Goal: Task Accomplishment & Management: Complete application form

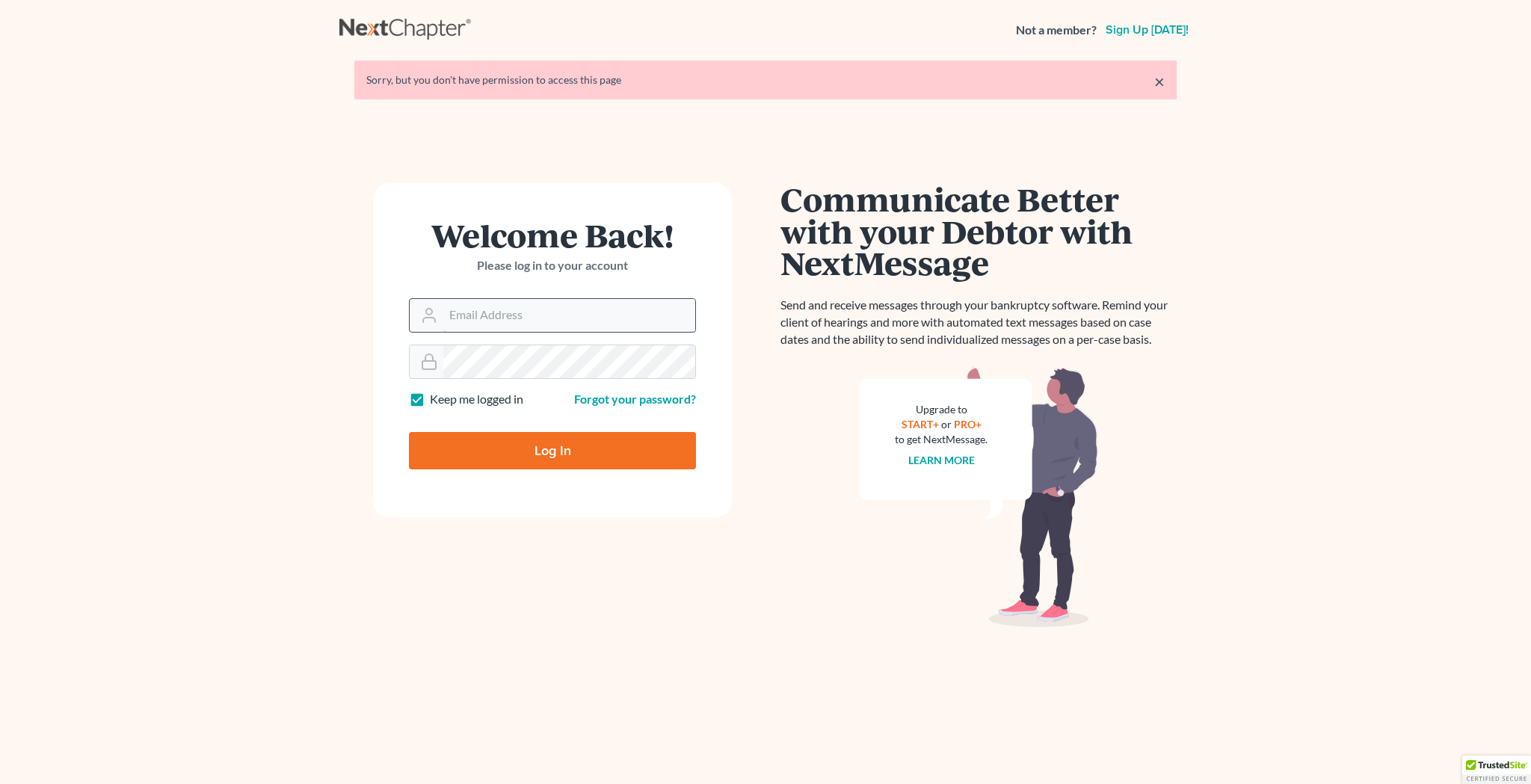
click at [544, 320] on input "Email Address" at bounding box center [569, 315] width 252 height 33
type input "[EMAIL_ADDRESS][DOMAIN_NAME]"
type input "Thinking..."
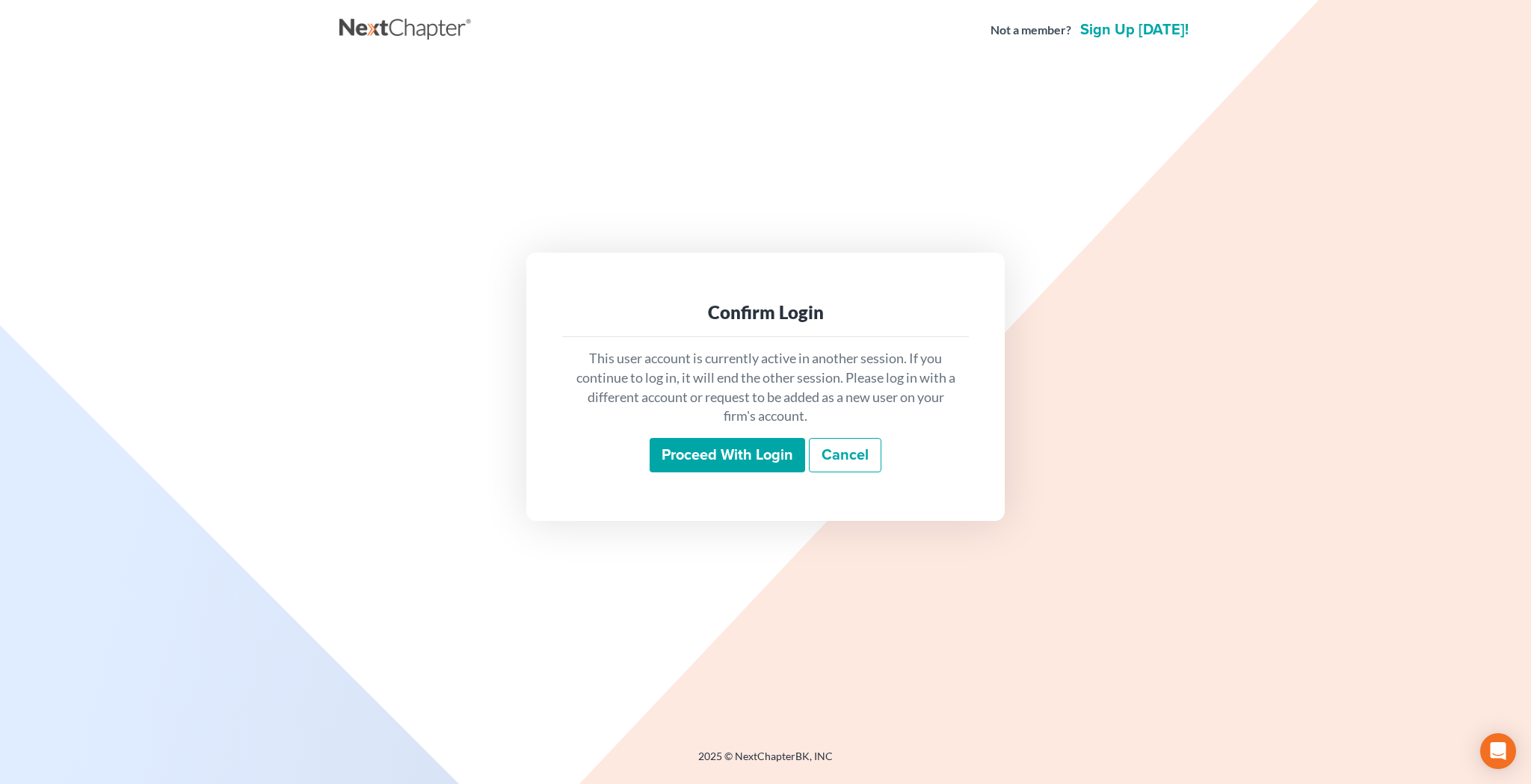
click at [688, 456] on input "Proceed with login" at bounding box center [727, 455] width 156 height 34
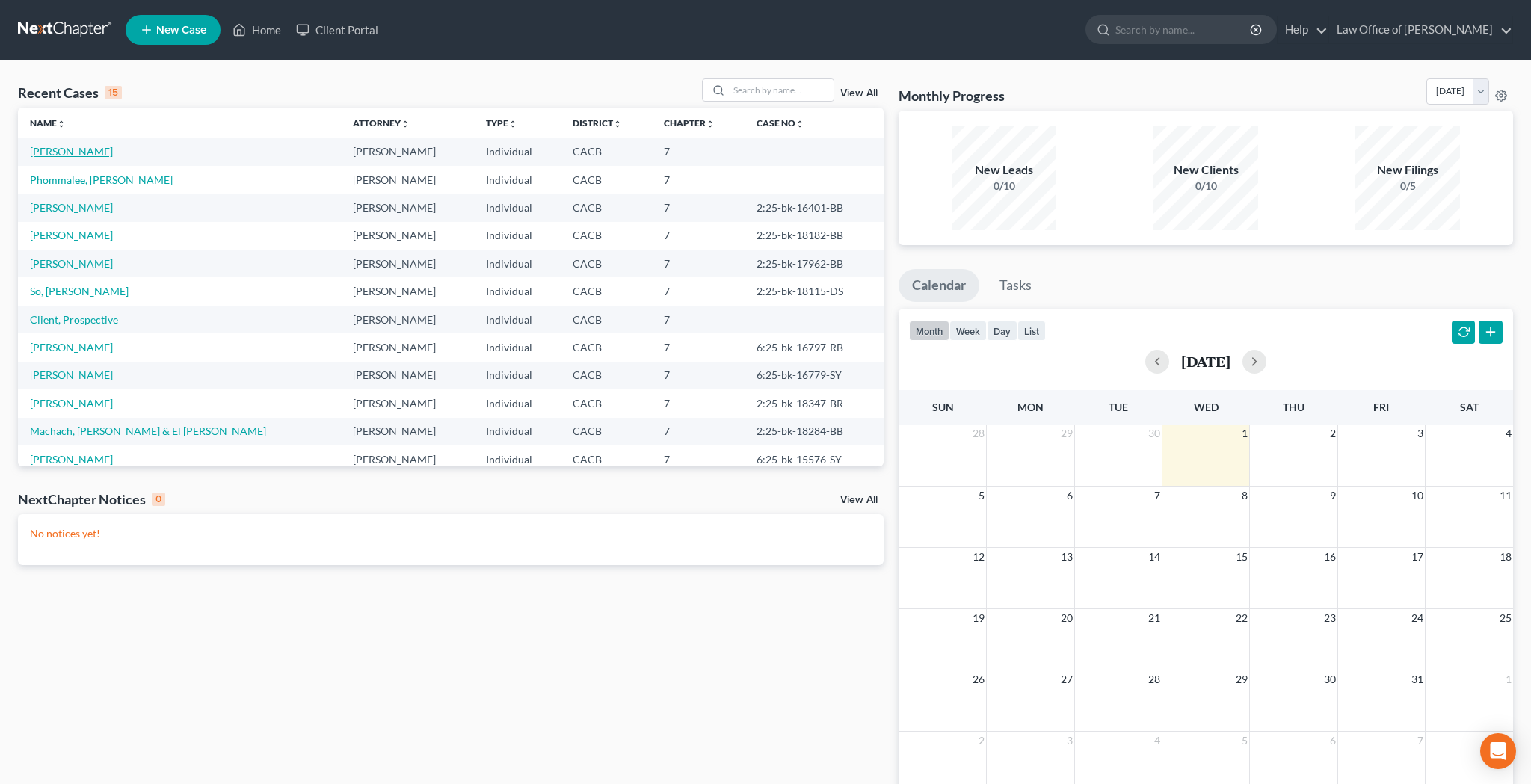
click at [80, 155] on link "Feagin, Imani" at bounding box center [71, 151] width 83 height 12
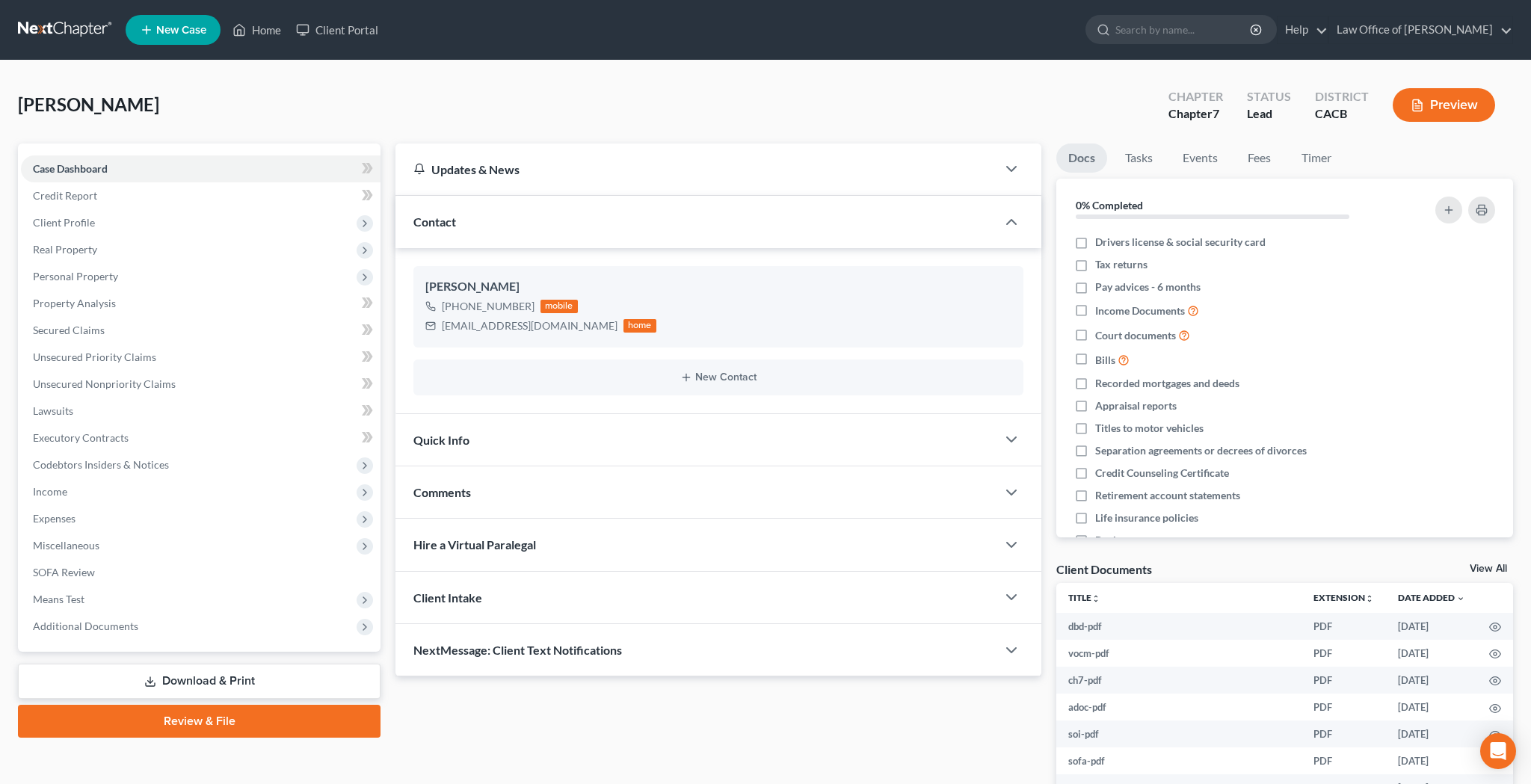
click at [222, 728] on link "Review & File" at bounding box center [199, 721] width 363 height 33
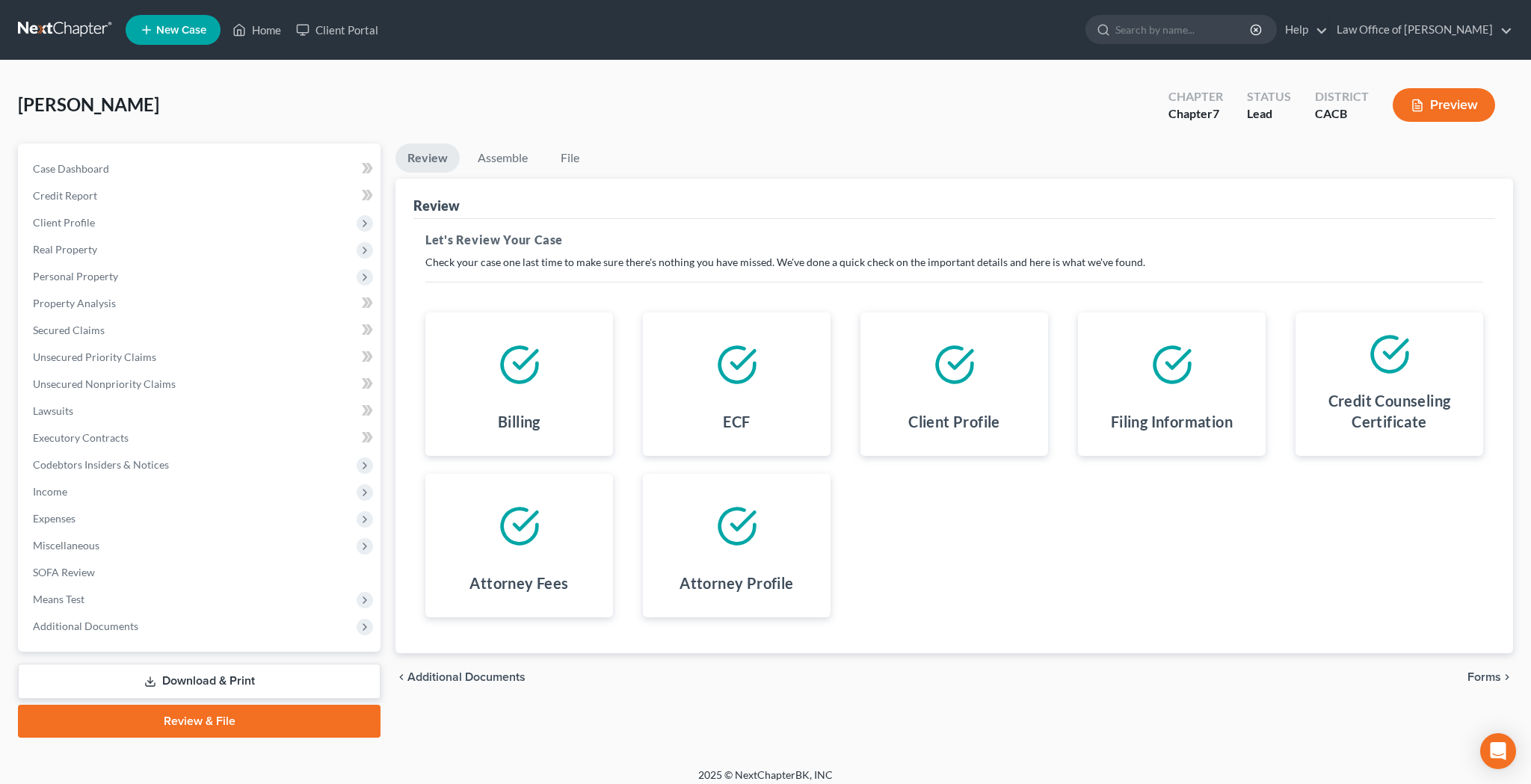
click at [1484, 677] on span "Forms" at bounding box center [1484, 677] width 33 height 12
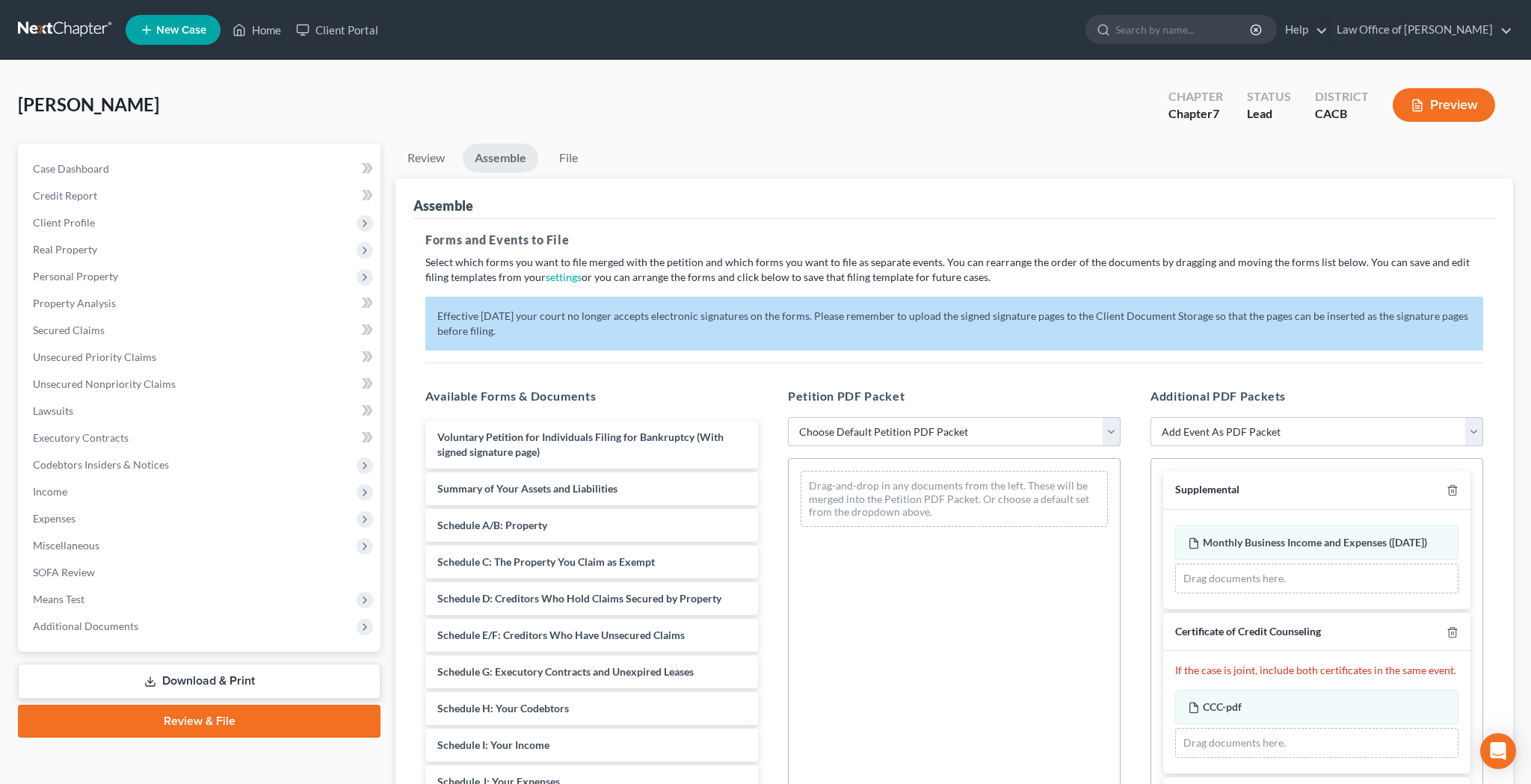
select select "2"
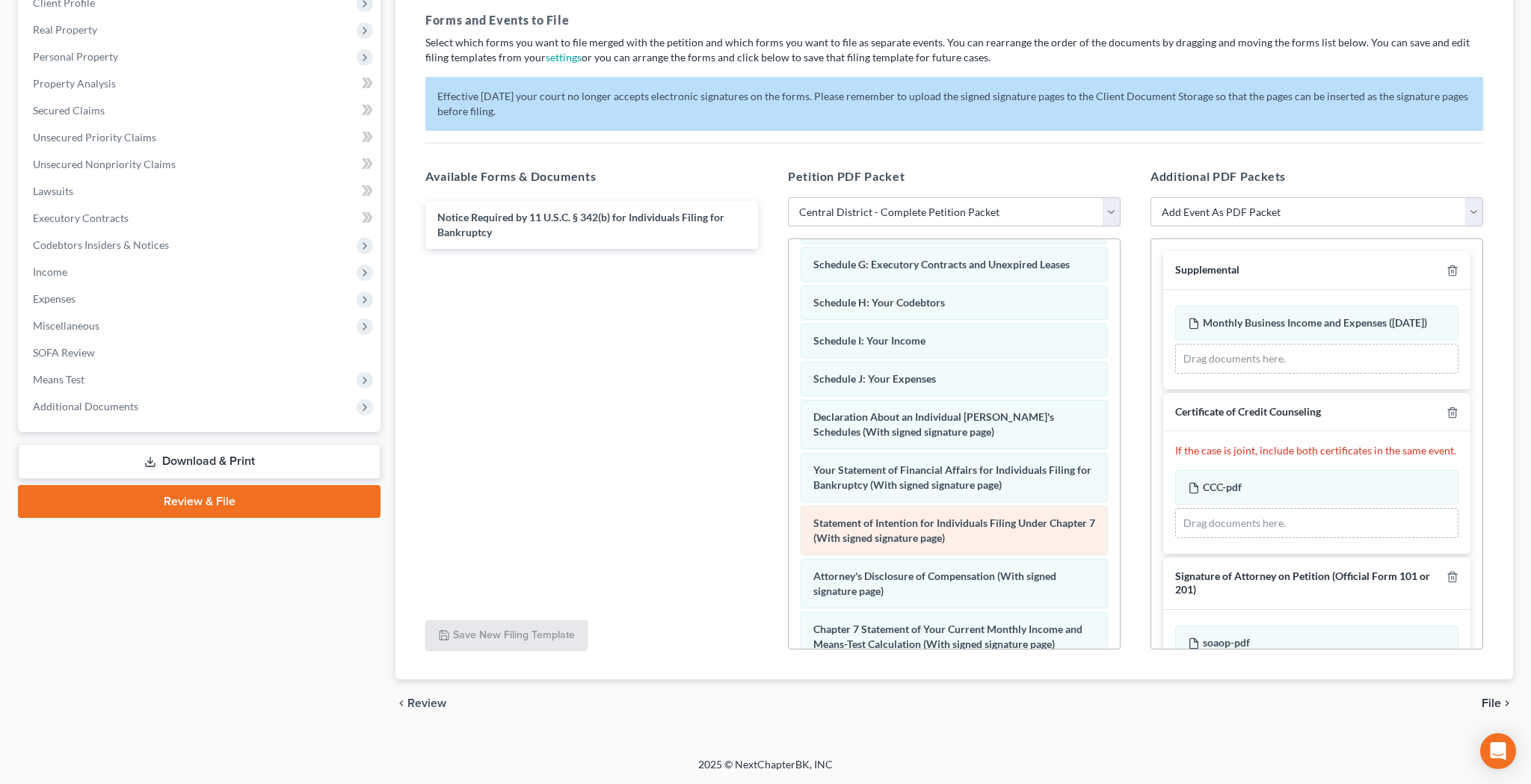
scroll to position [260, 0]
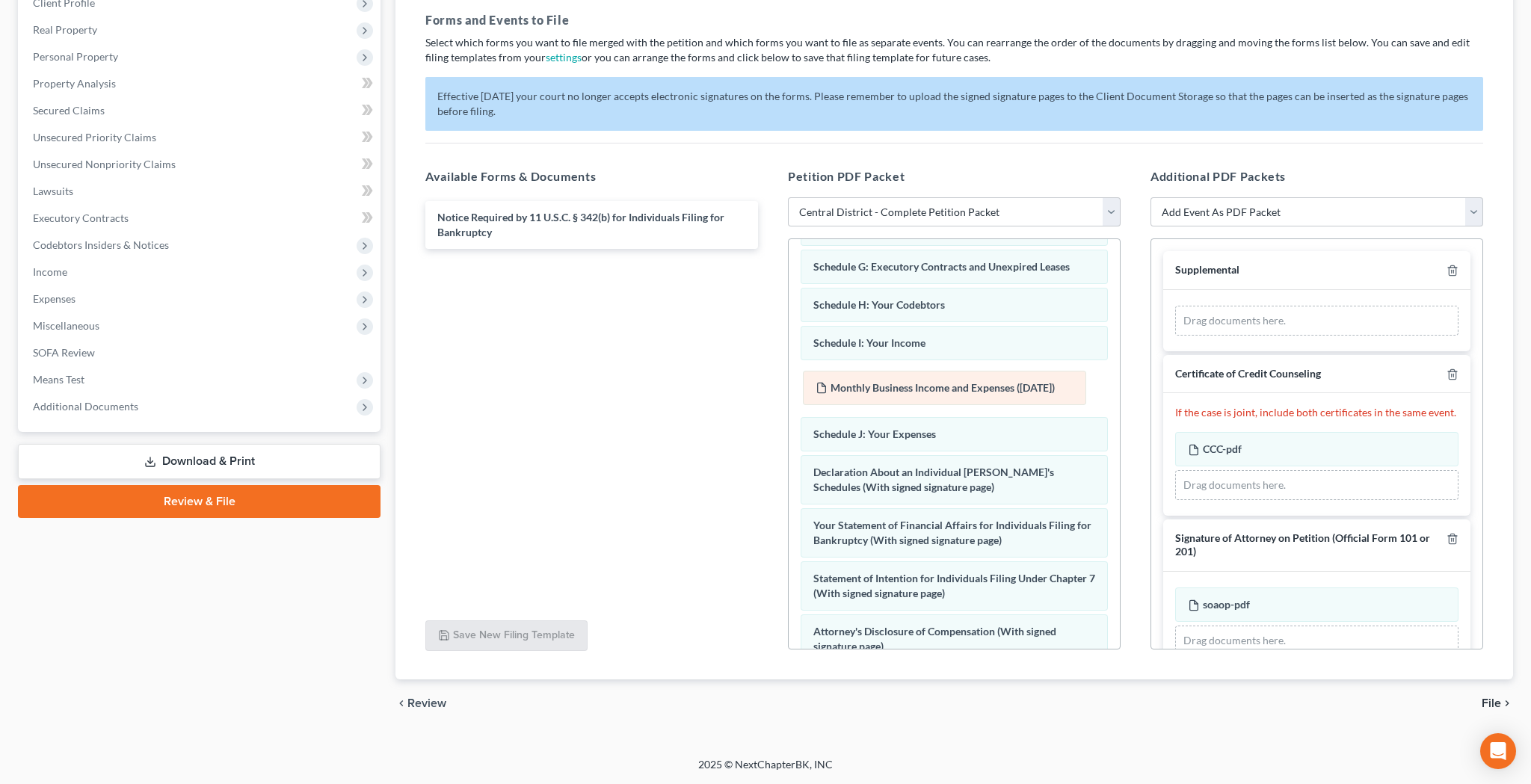
drag, startPoint x: 1309, startPoint y: 328, endPoint x: 936, endPoint y: 394, distance: 378.8
click at [1175, 335] on div "Monthly Business Income and Expenses (10/01/2025) Amended Monthly Business Inco…" at bounding box center [1317, 320] width 283 height 30
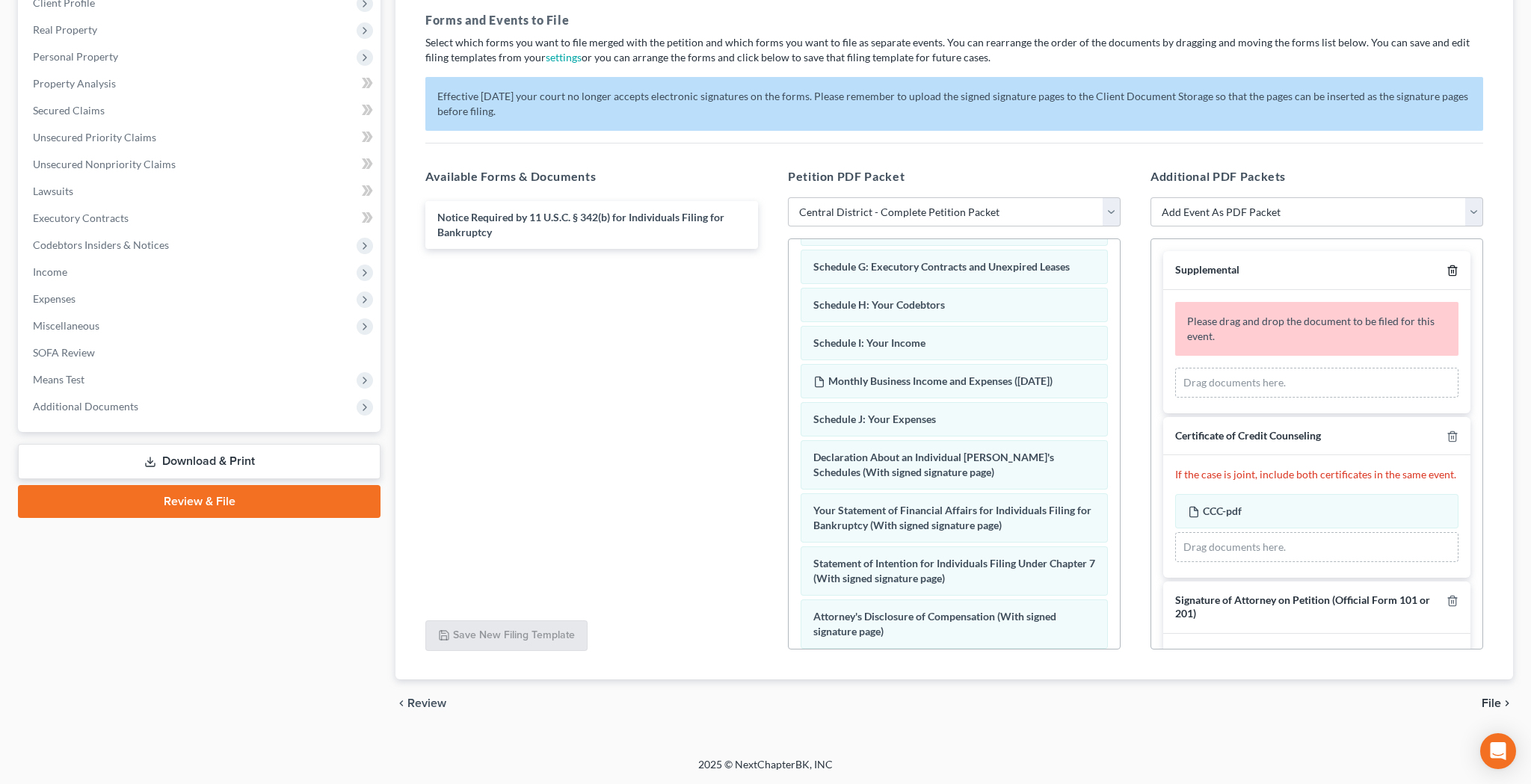
click at [1452, 271] on icon "button" at bounding box center [1452, 270] width 12 height 12
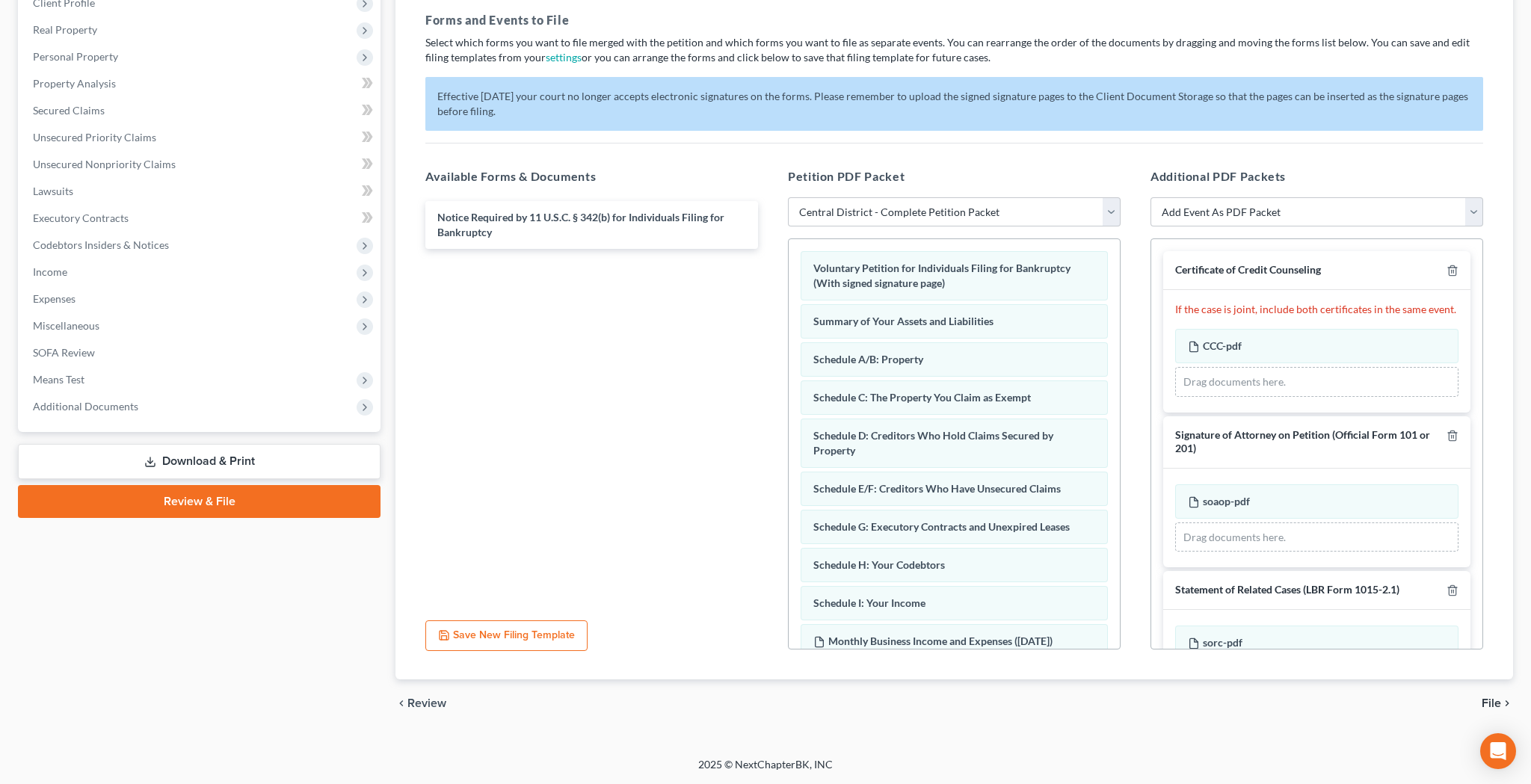
scroll to position [0, 0]
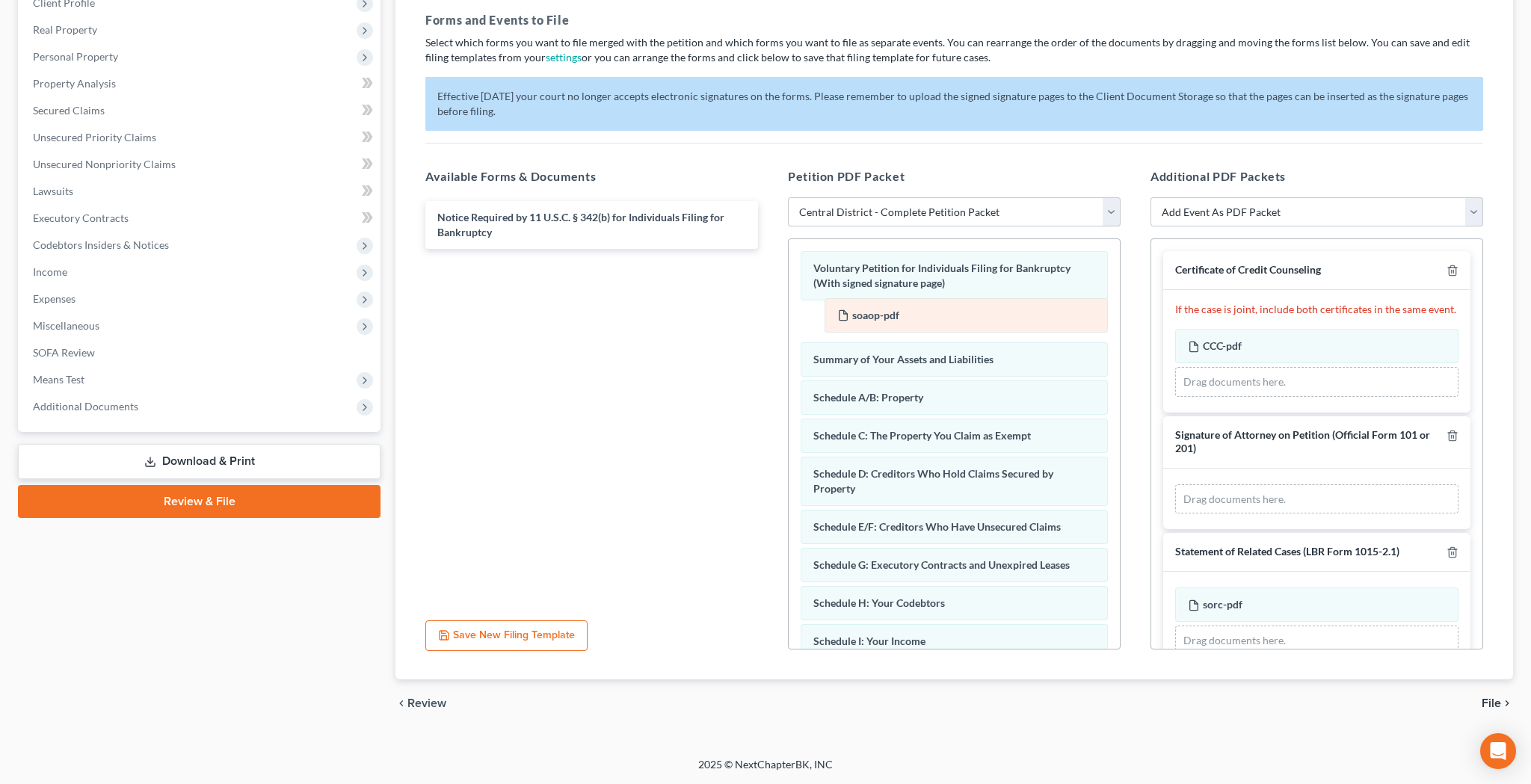
drag, startPoint x: 1283, startPoint y: 493, endPoint x: 932, endPoint y: 310, distance: 395.8
click at [1175, 485] on div "soaop-pdf Amended soaop-pdf soaop-pdf Amended soaop-pdf Drag documents here." at bounding box center [1317, 499] width 283 height 30
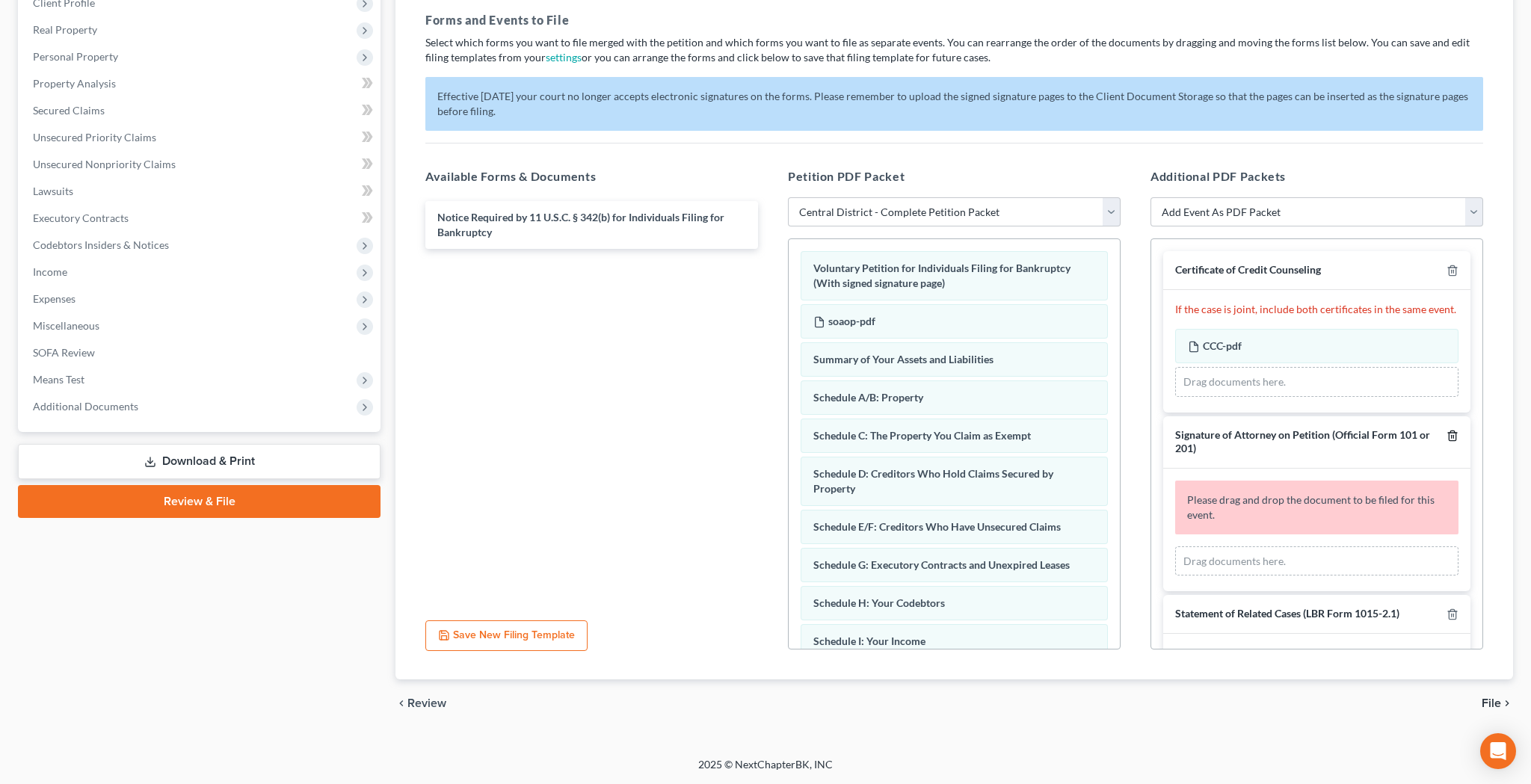
click at [1452, 435] on line "button" at bounding box center [1452, 436] width 0 height 3
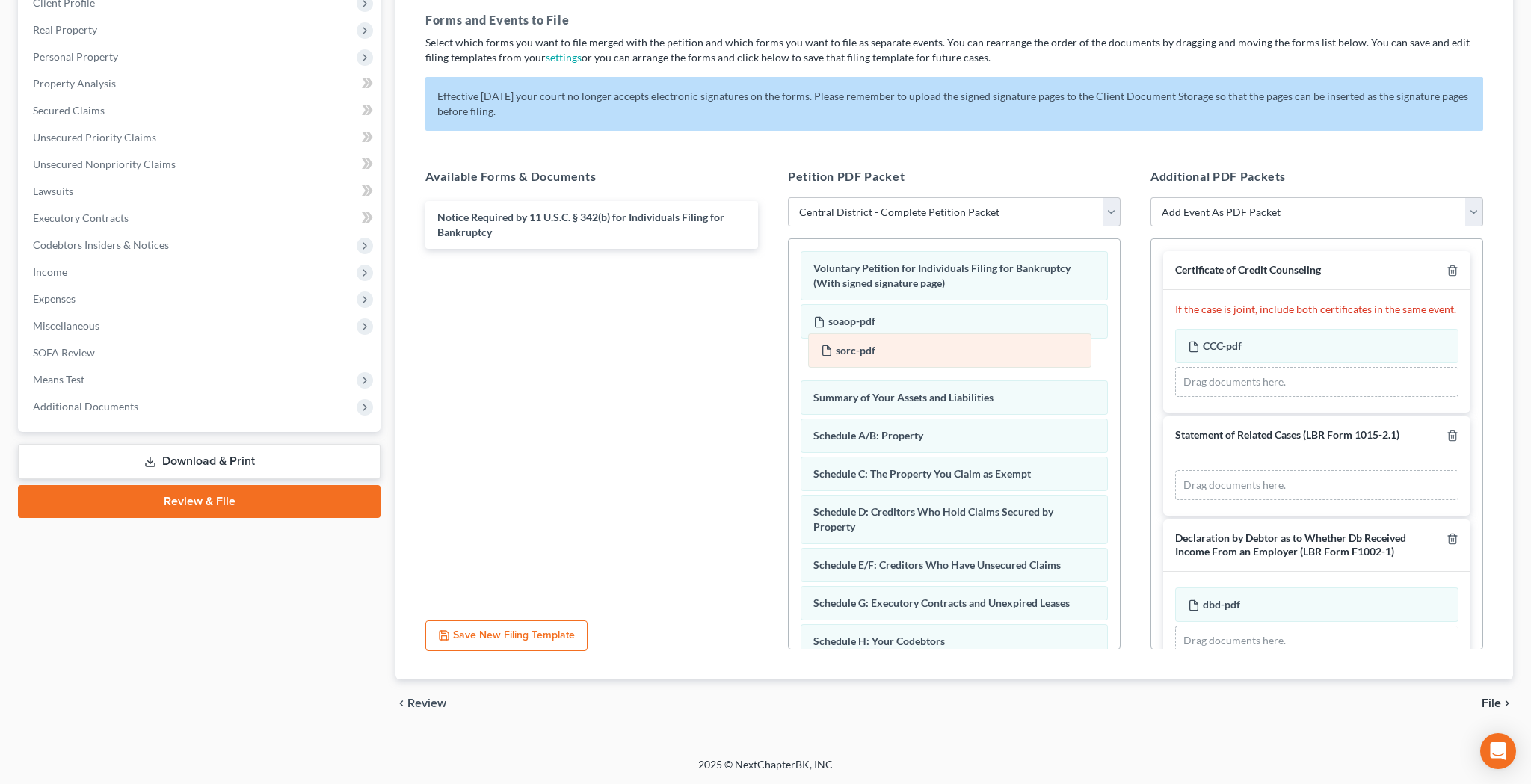
drag, startPoint x: 1323, startPoint y: 487, endPoint x: 956, endPoint y: 352, distance: 391.0
click at [1175, 470] on div "sorc-pdf Amended sorc-pdf sorc-pdf Amended sorc-pdf Drag documents here." at bounding box center [1317, 485] width 283 height 30
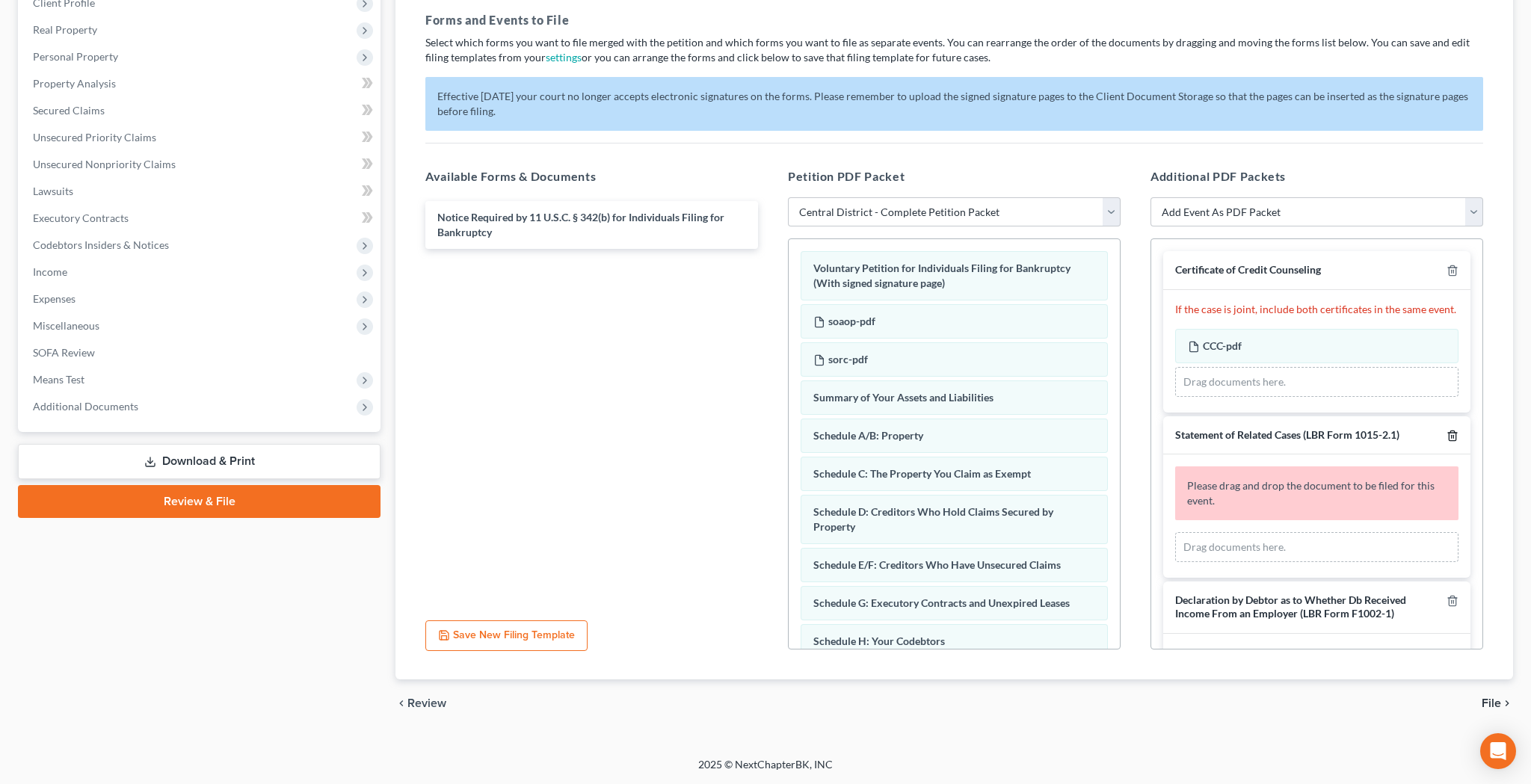
click at [1455, 431] on icon "button" at bounding box center [1452, 435] width 7 height 9
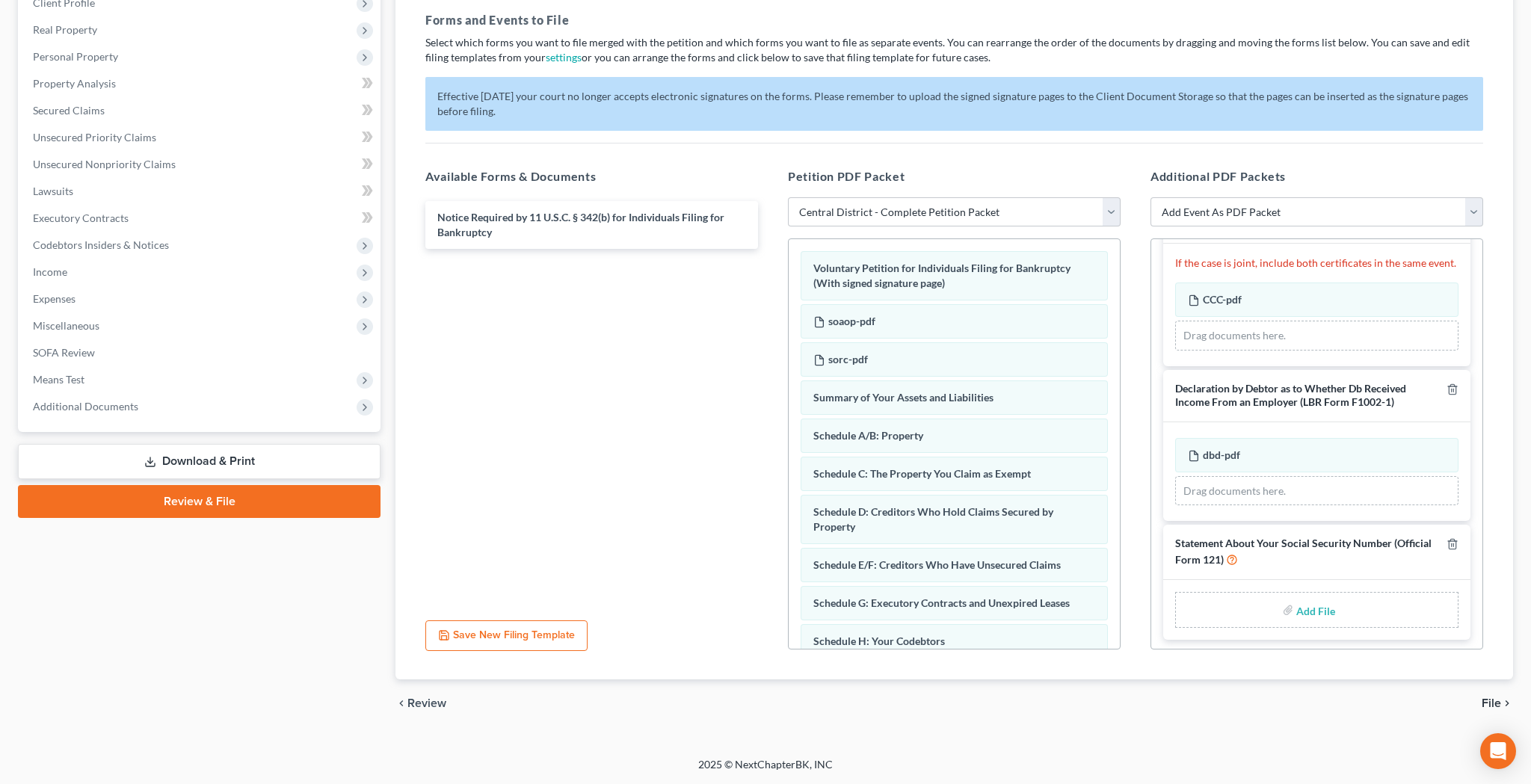
scroll to position [46, 0]
click at [1317, 607] on input "file" at bounding box center [1314, 611] width 36 height 27
type input "C:\fakepath\sosn.pdf"
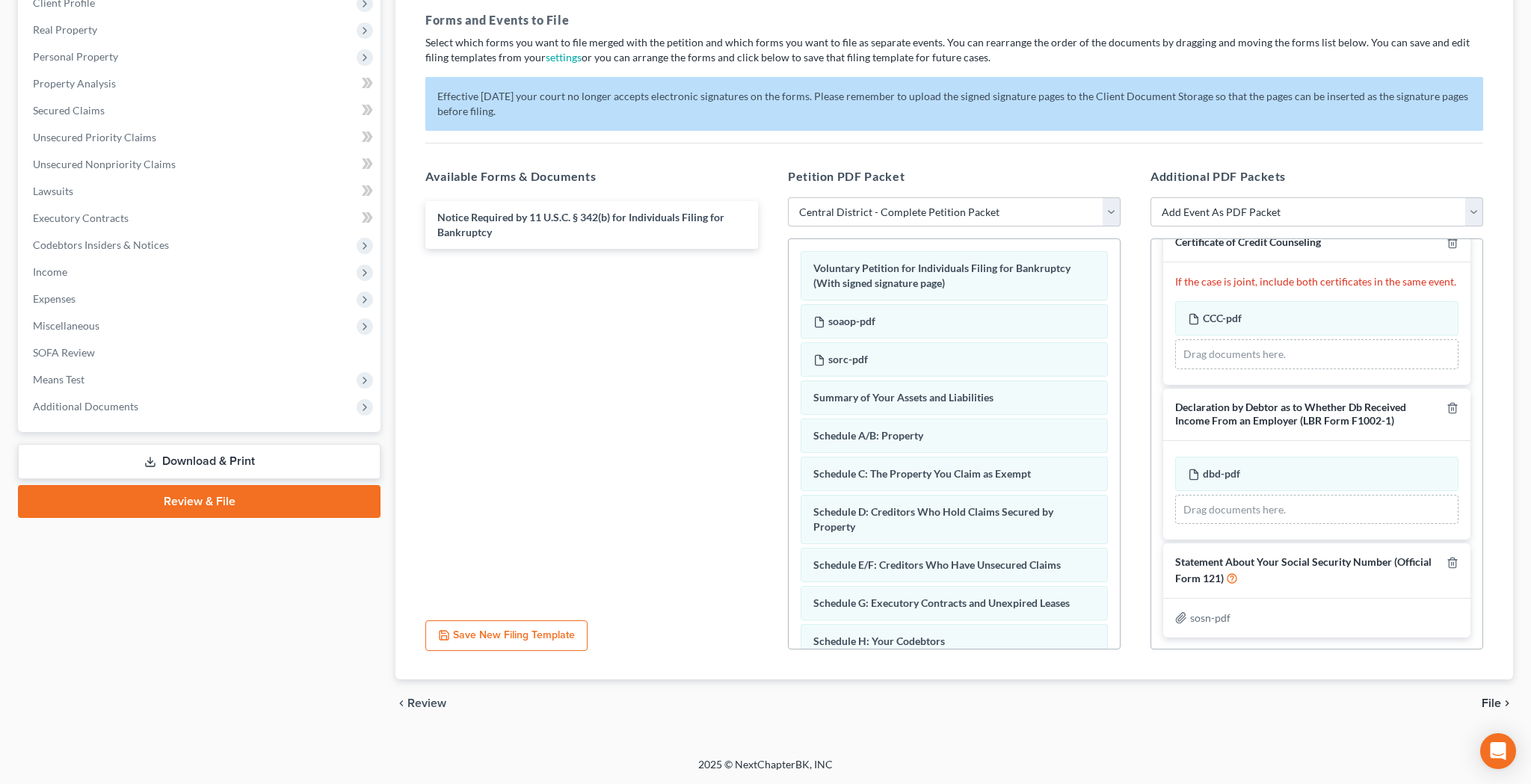
scroll to position [25, 0]
click at [1491, 702] on span "File" at bounding box center [1491, 703] width 19 height 12
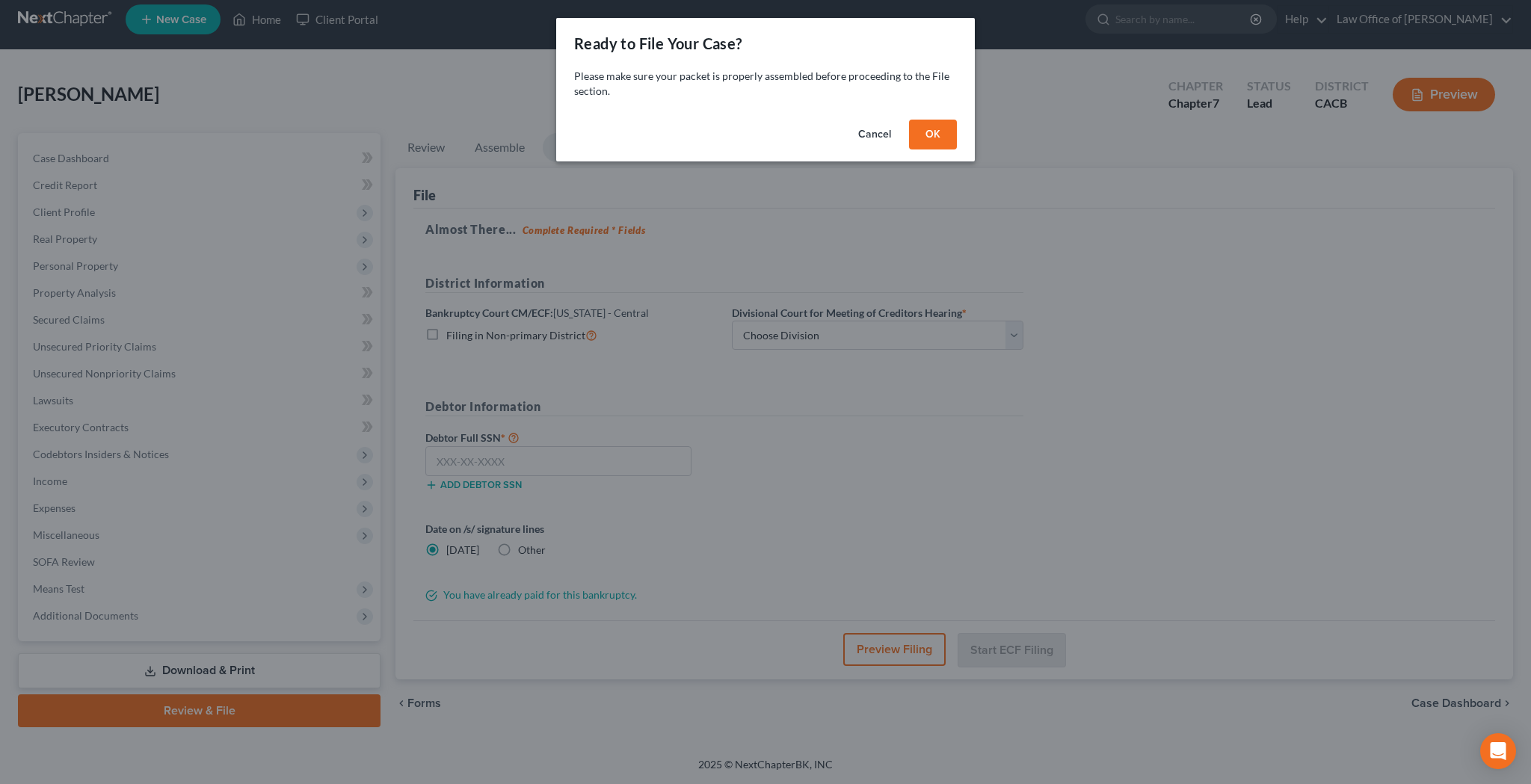
click at [927, 135] on button "OK" at bounding box center [932, 135] width 47 height 30
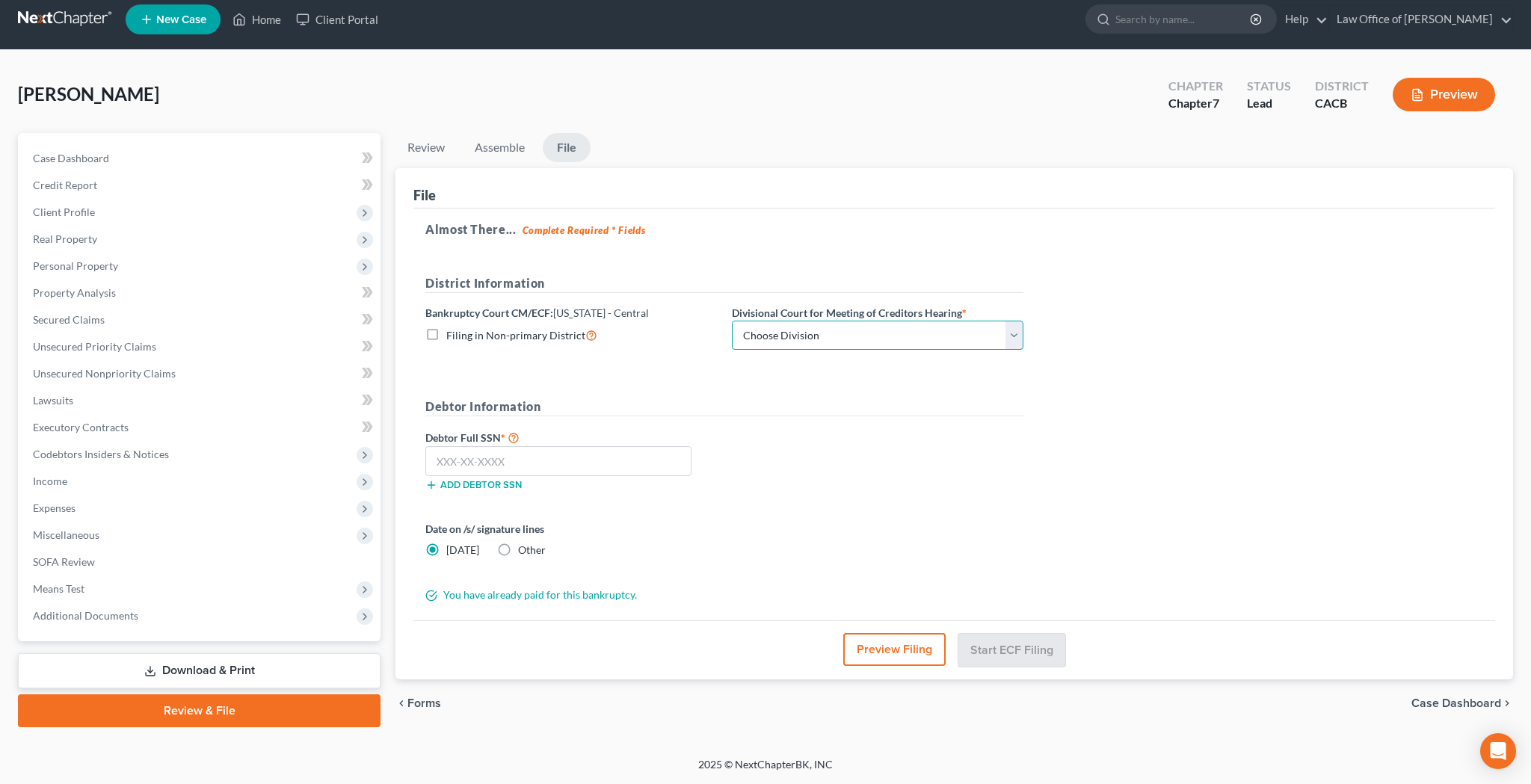
select select "1"
click at [885, 652] on button "Preview Filing" at bounding box center [895, 649] width 103 height 33
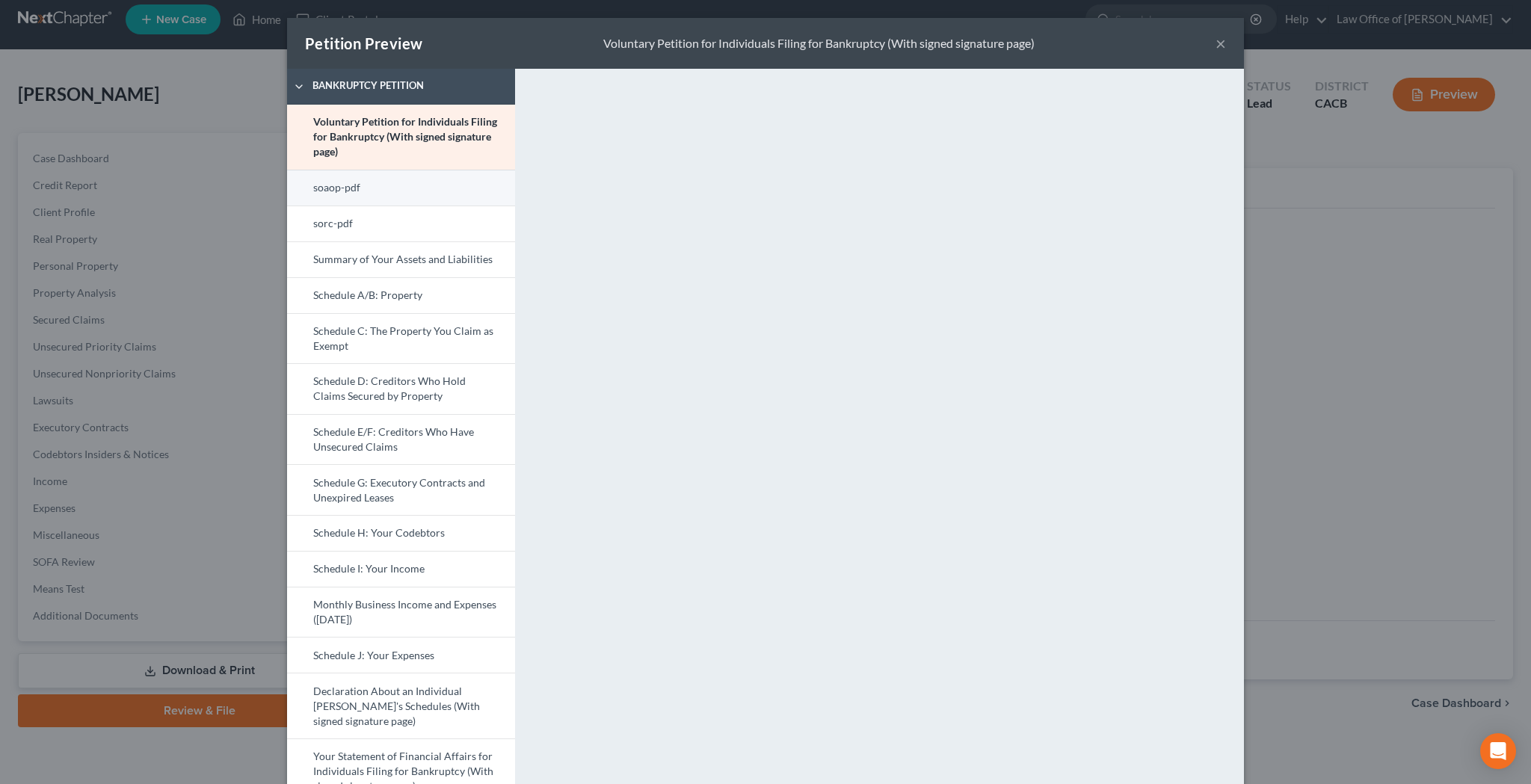
click at [415, 182] on link "soaop-pdf" at bounding box center [401, 187] width 228 height 36
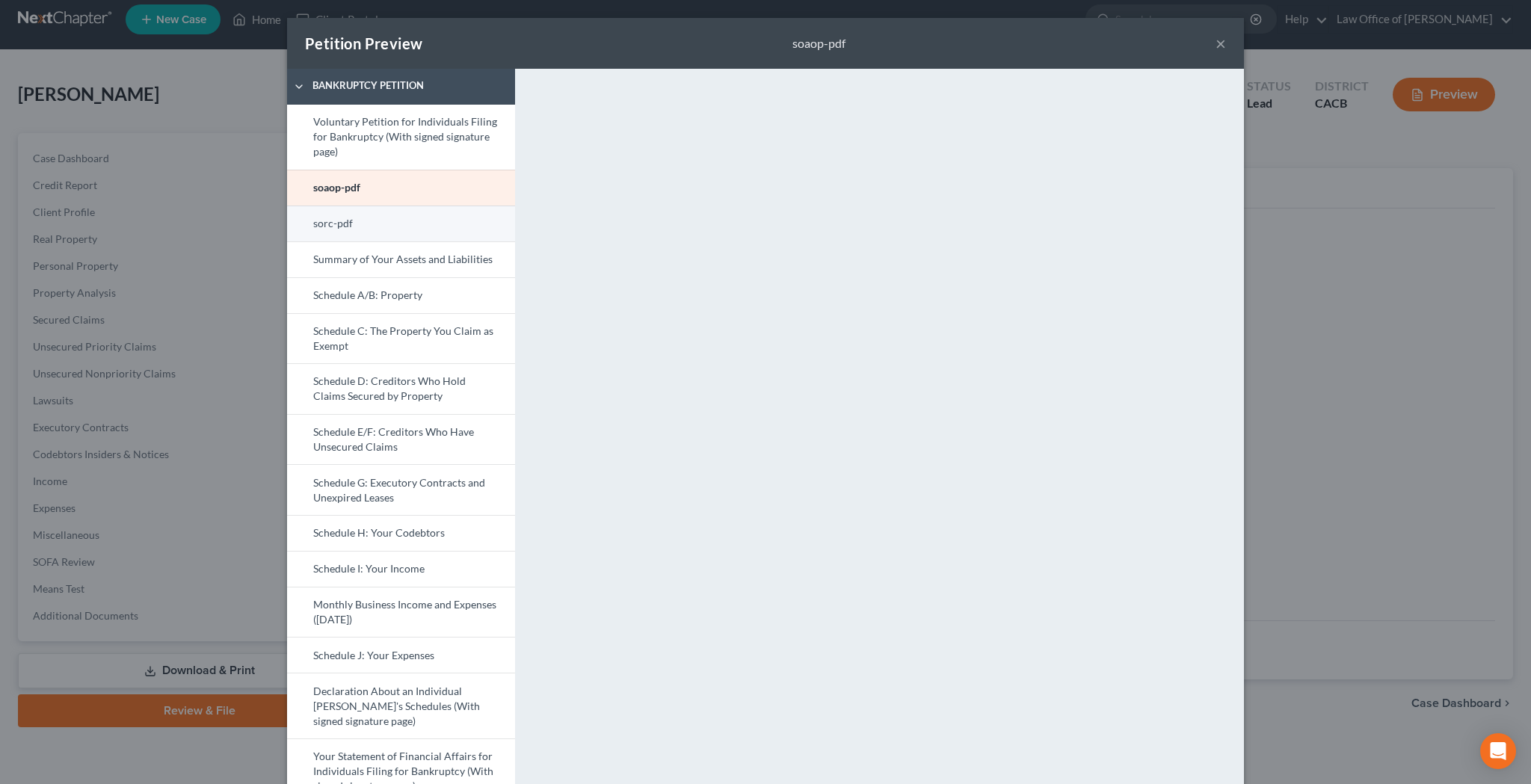
click at [432, 226] on link "sorc-pdf" at bounding box center [401, 223] width 228 height 36
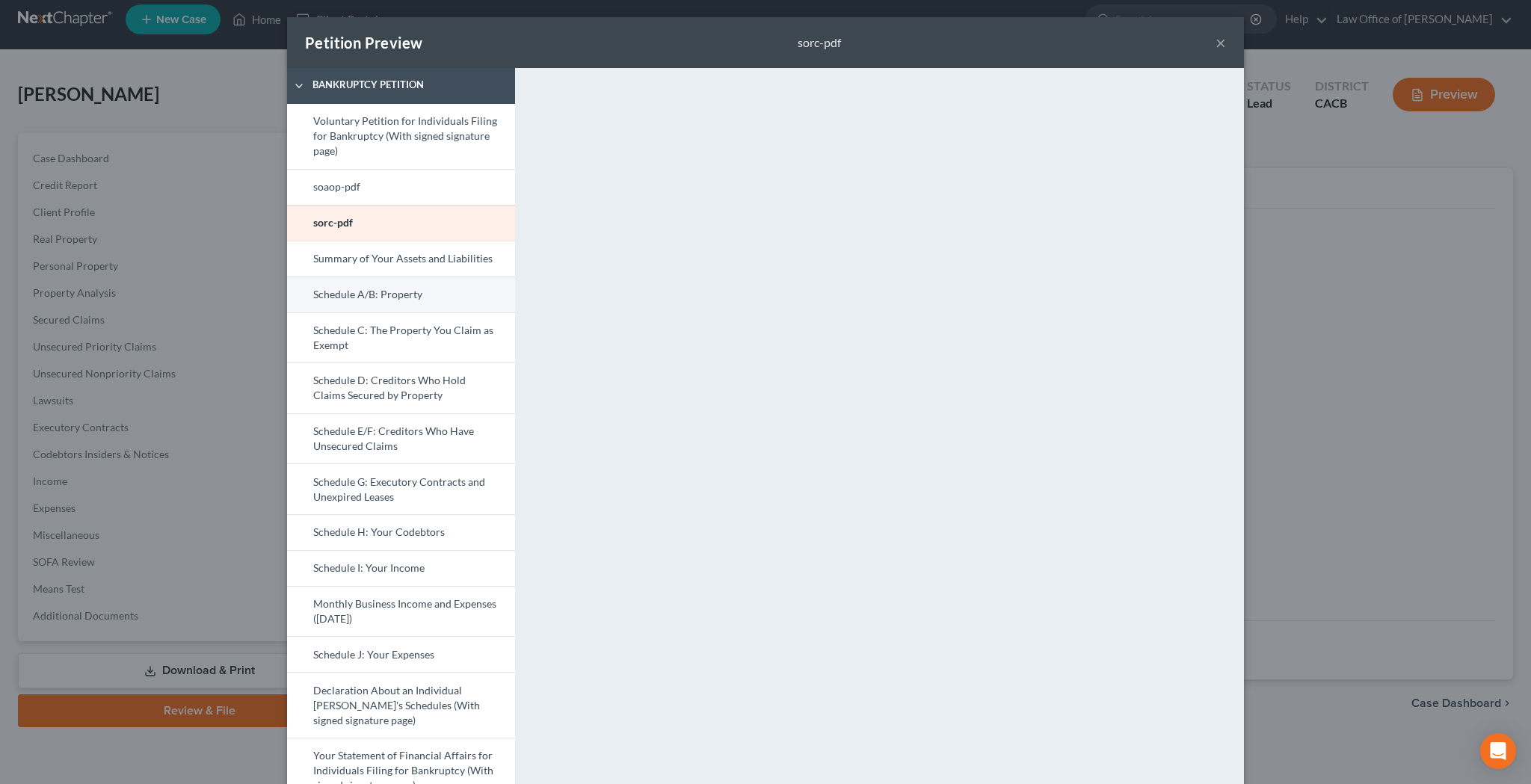
click at [385, 296] on link "Schedule A/B: Property" at bounding box center [401, 295] width 228 height 36
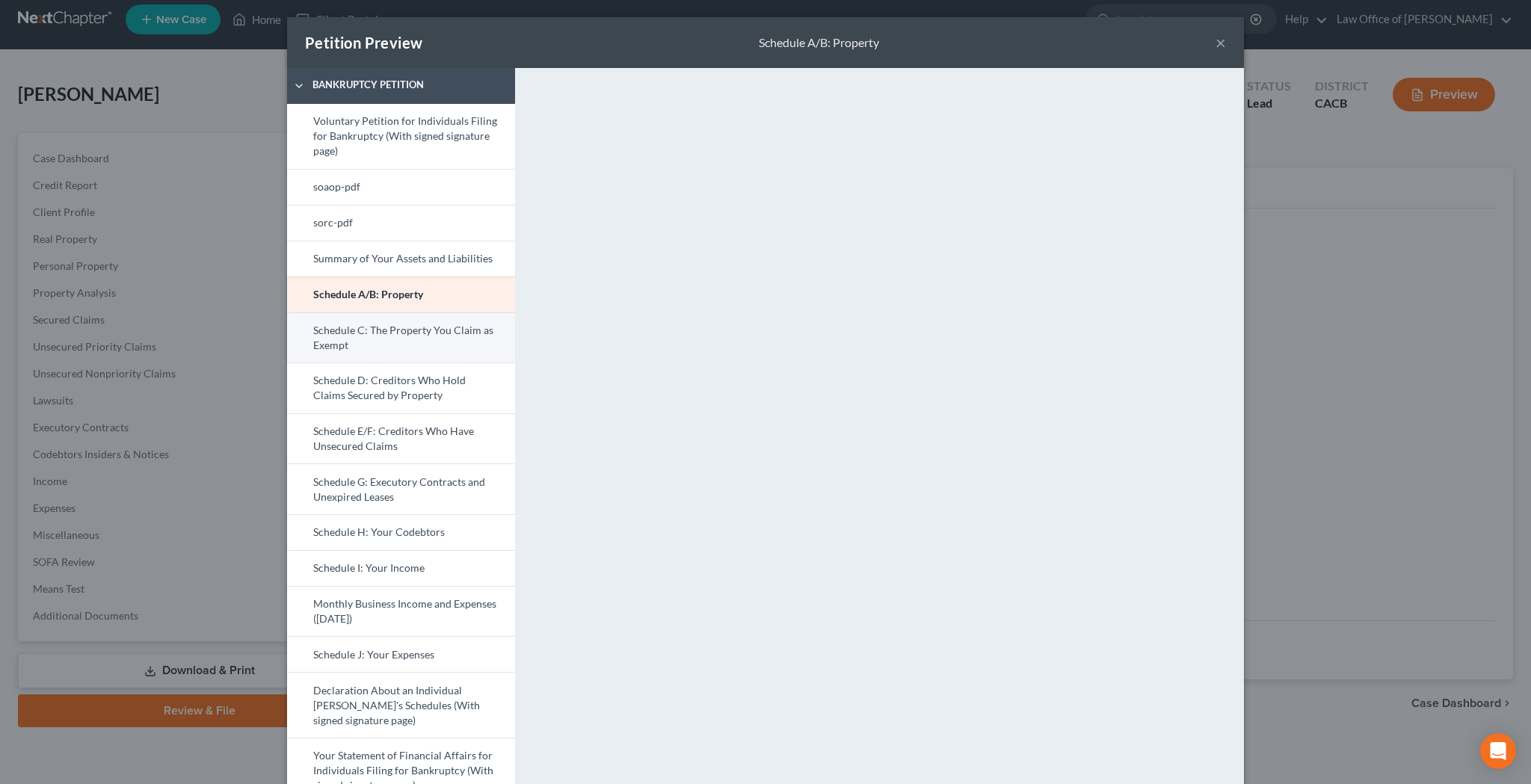
click at [407, 335] on link "Schedule C: The Property You Claim as Exempt" at bounding box center [401, 338] width 228 height 51
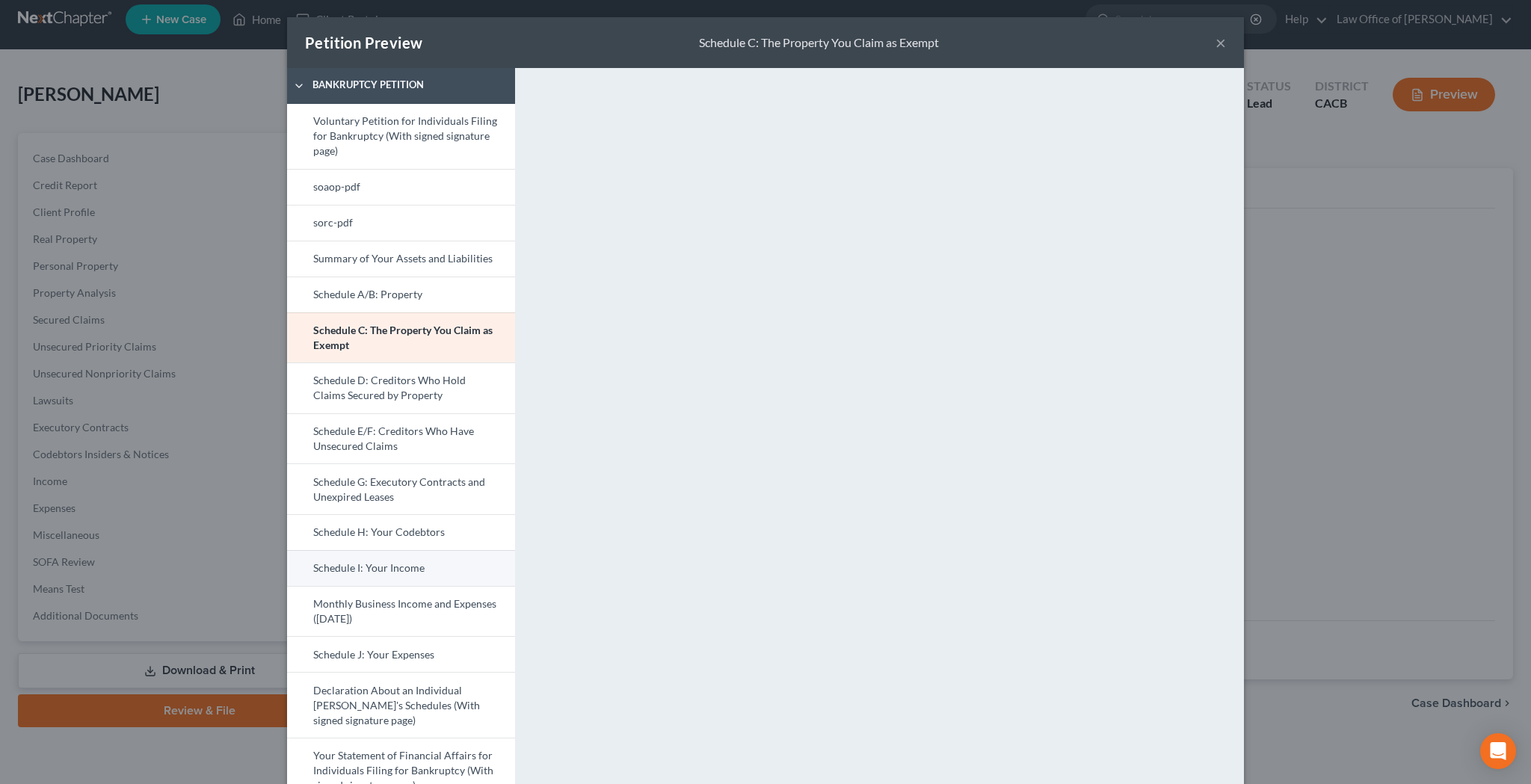
click at [404, 563] on link "Schedule I: Your Income" at bounding box center [401, 568] width 228 height 36
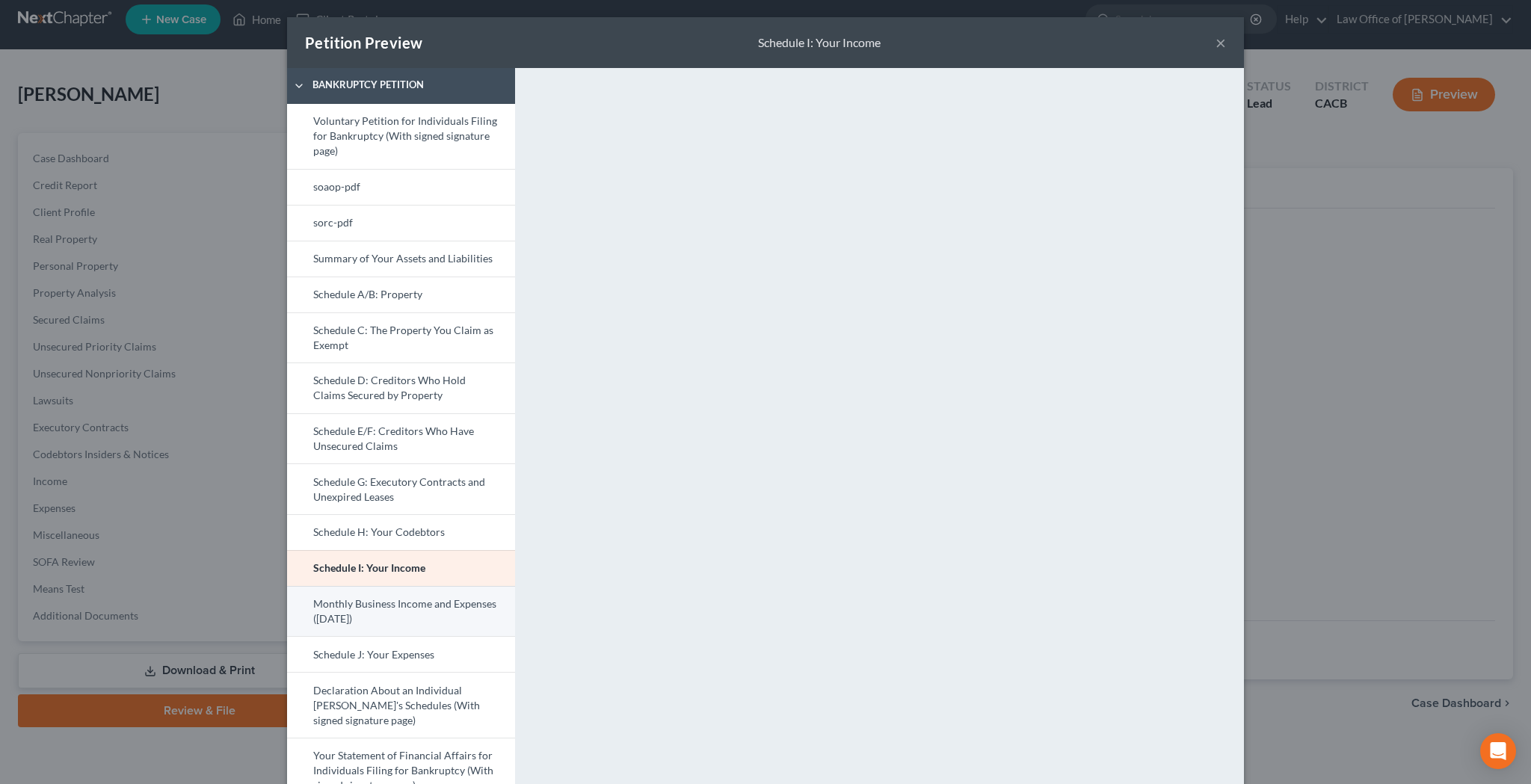
click at [353, 610] on link "Monthly Business Income and Expenses (10/01/2025)" at bounding box center [401, 611] width 228 height 51
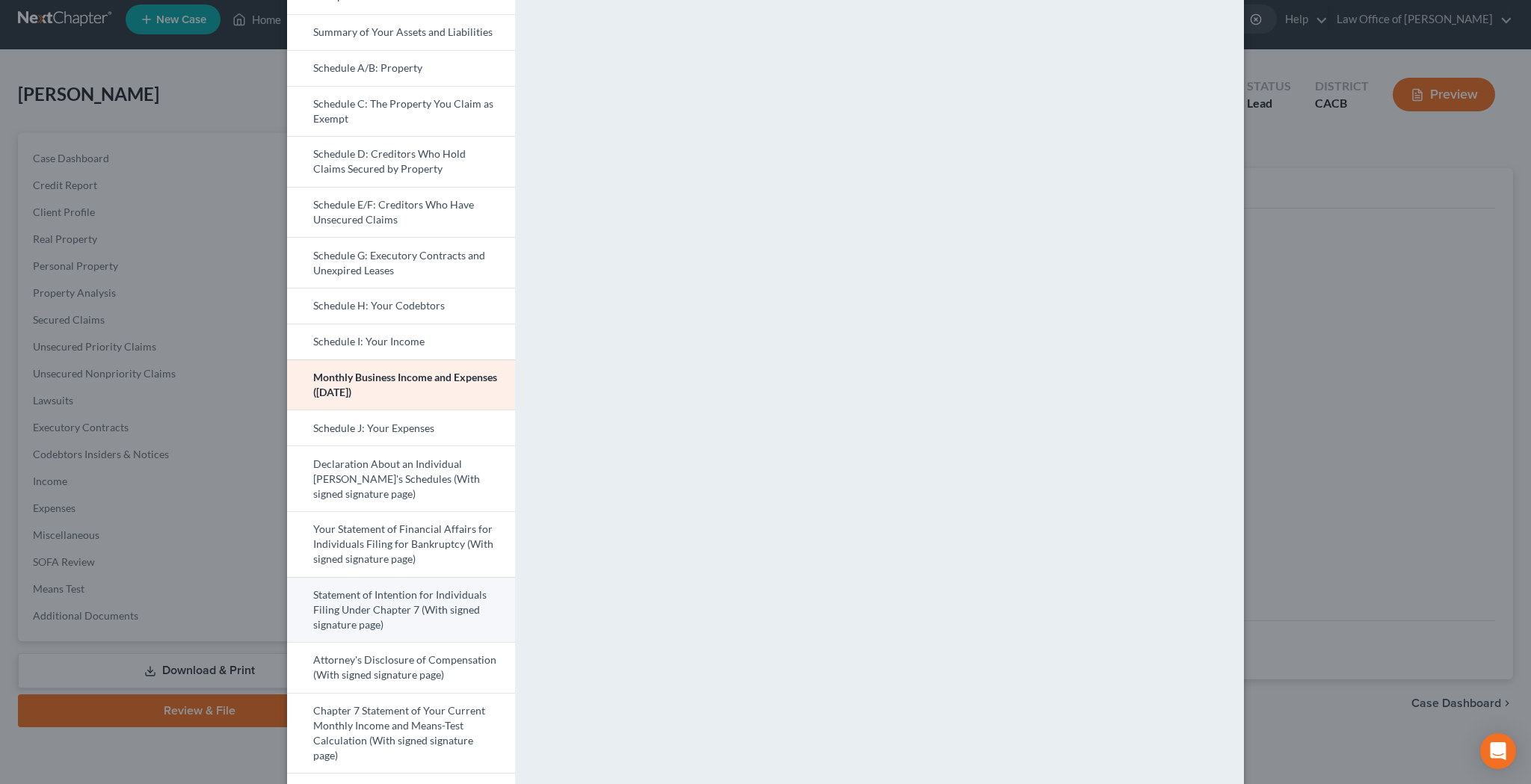
scroll to position [229, 0]
click at [426, 481] on link "Declaration About an Individual Debtor's Schedules (With signed signature page)" at bounding box center [401, 476] width 228 height 66
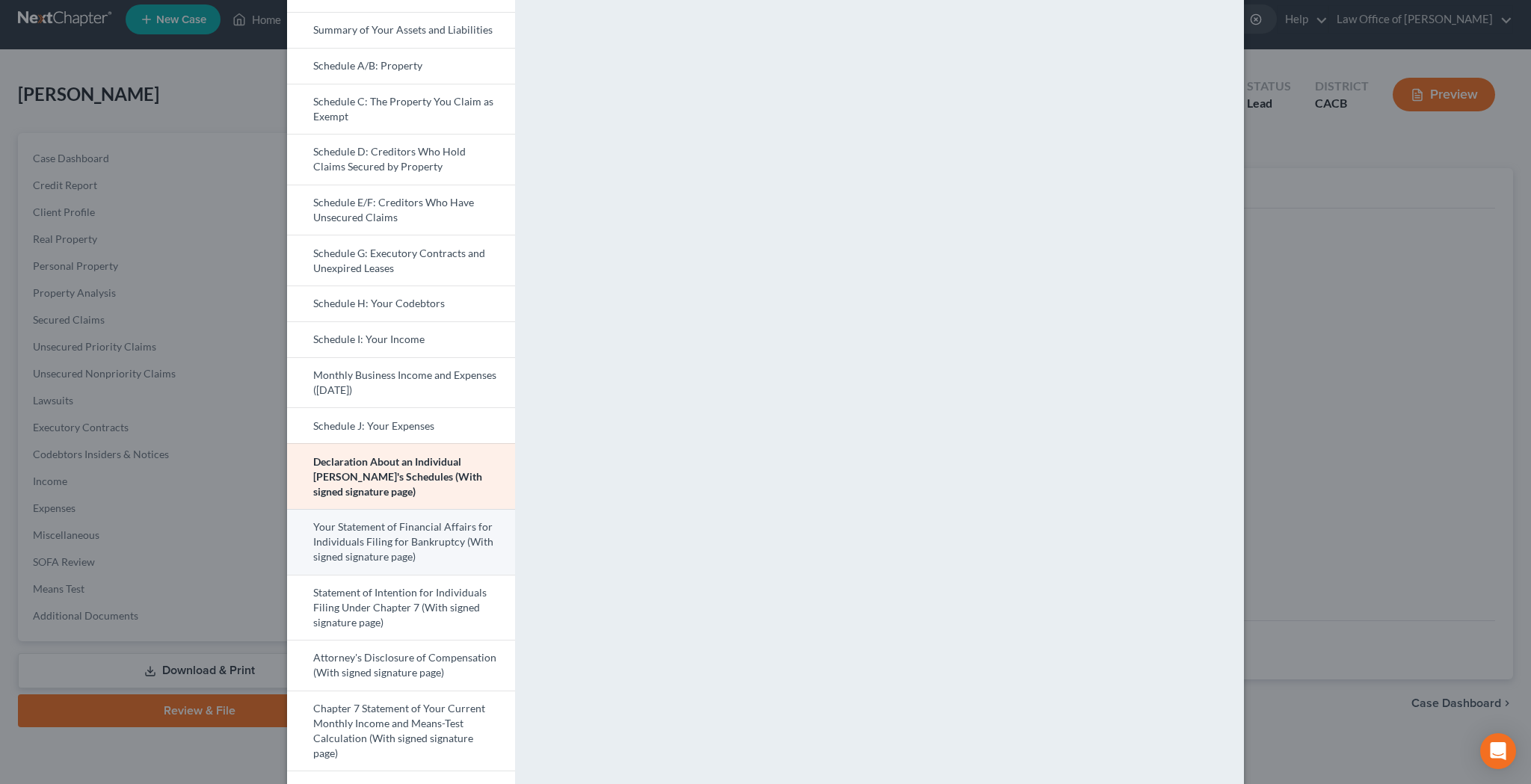
click at [471, 534] on link "Your Statement of Financial Affairs for Individuals Filing for Bankruptcy (With…" at bounding box center [401, 541] width 228 height 66
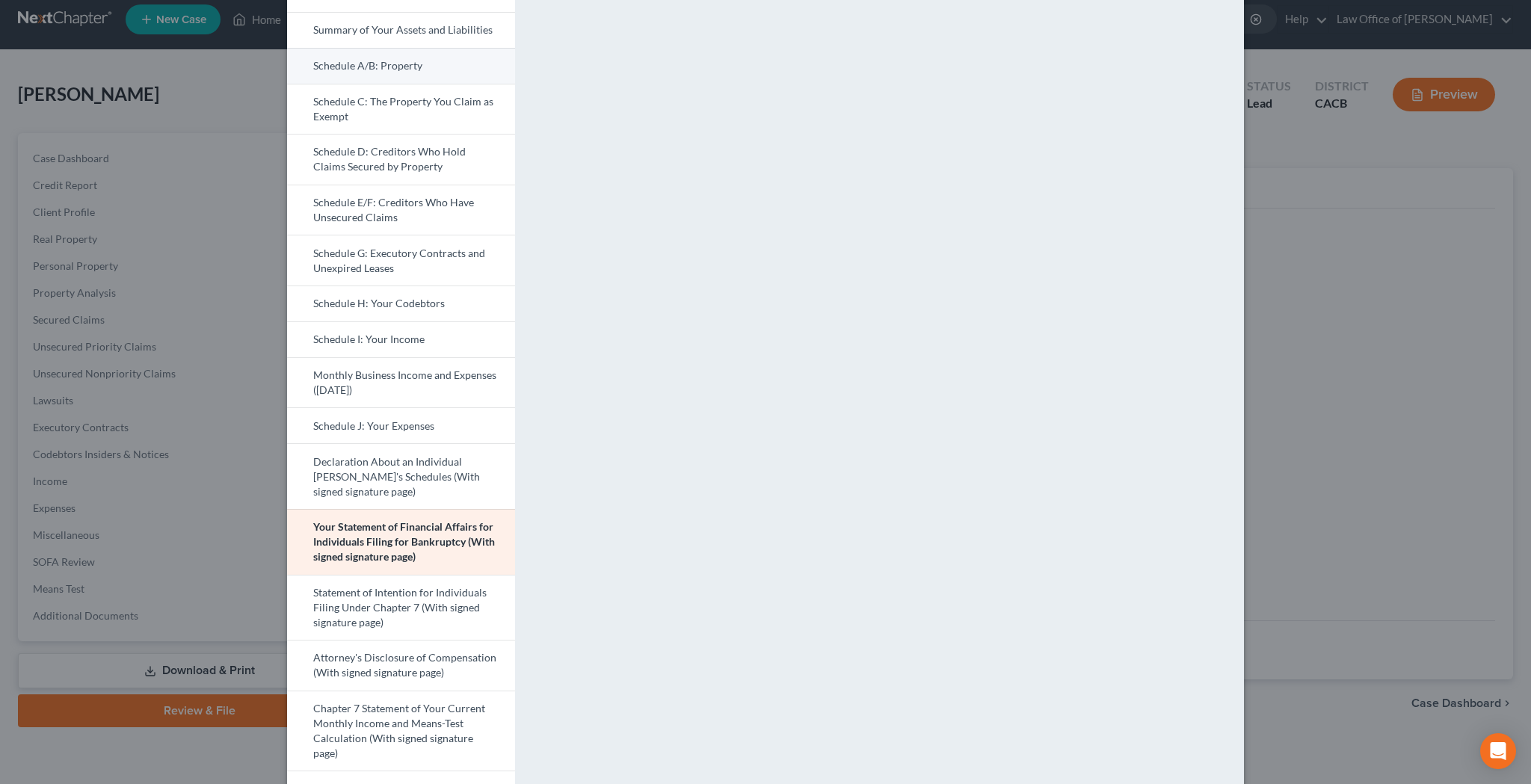
click at [393, 67] on link "Schedule A/B: Property" at bounding box center [401, 65] width 228 height 36
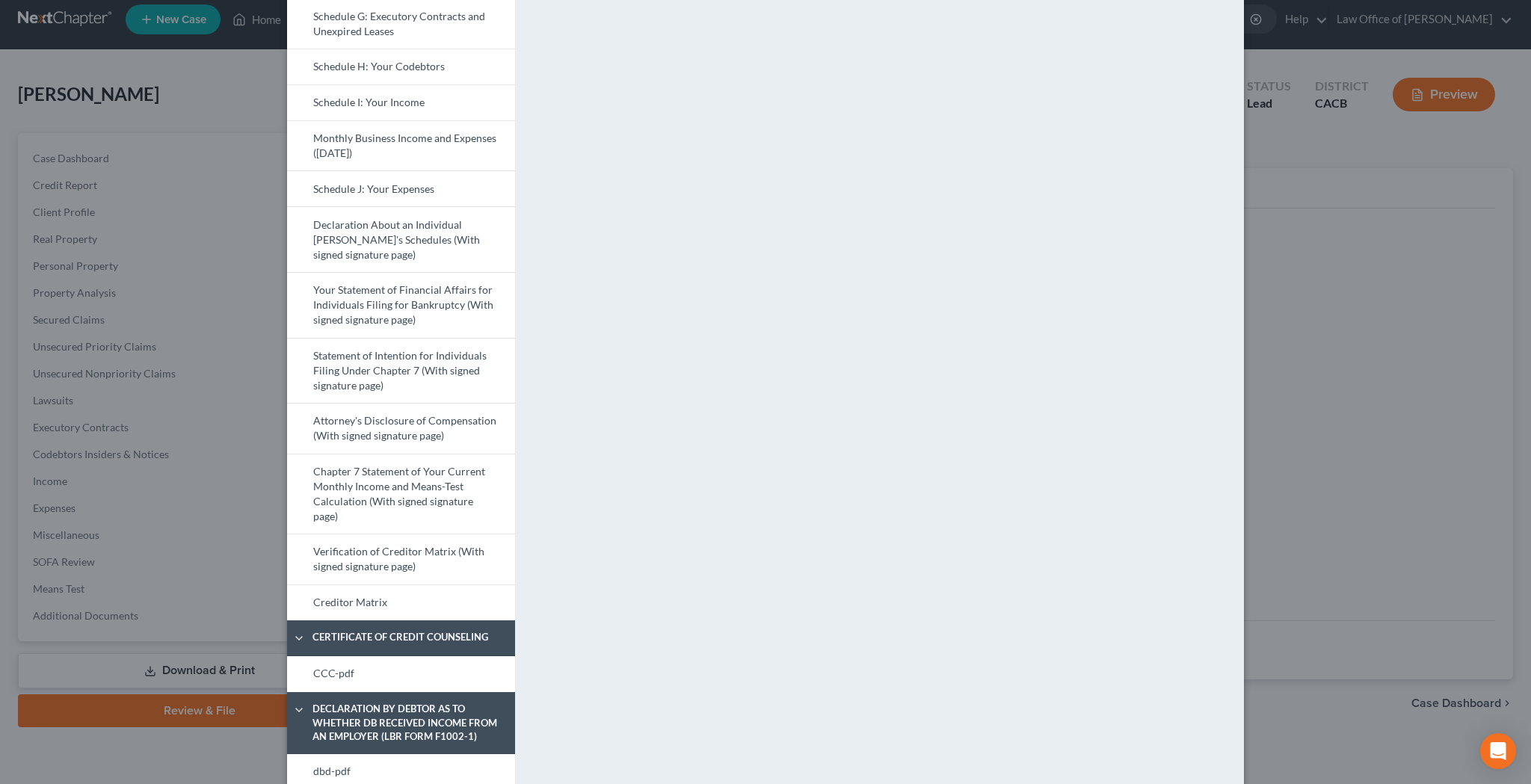
scroll to position [511, 0]
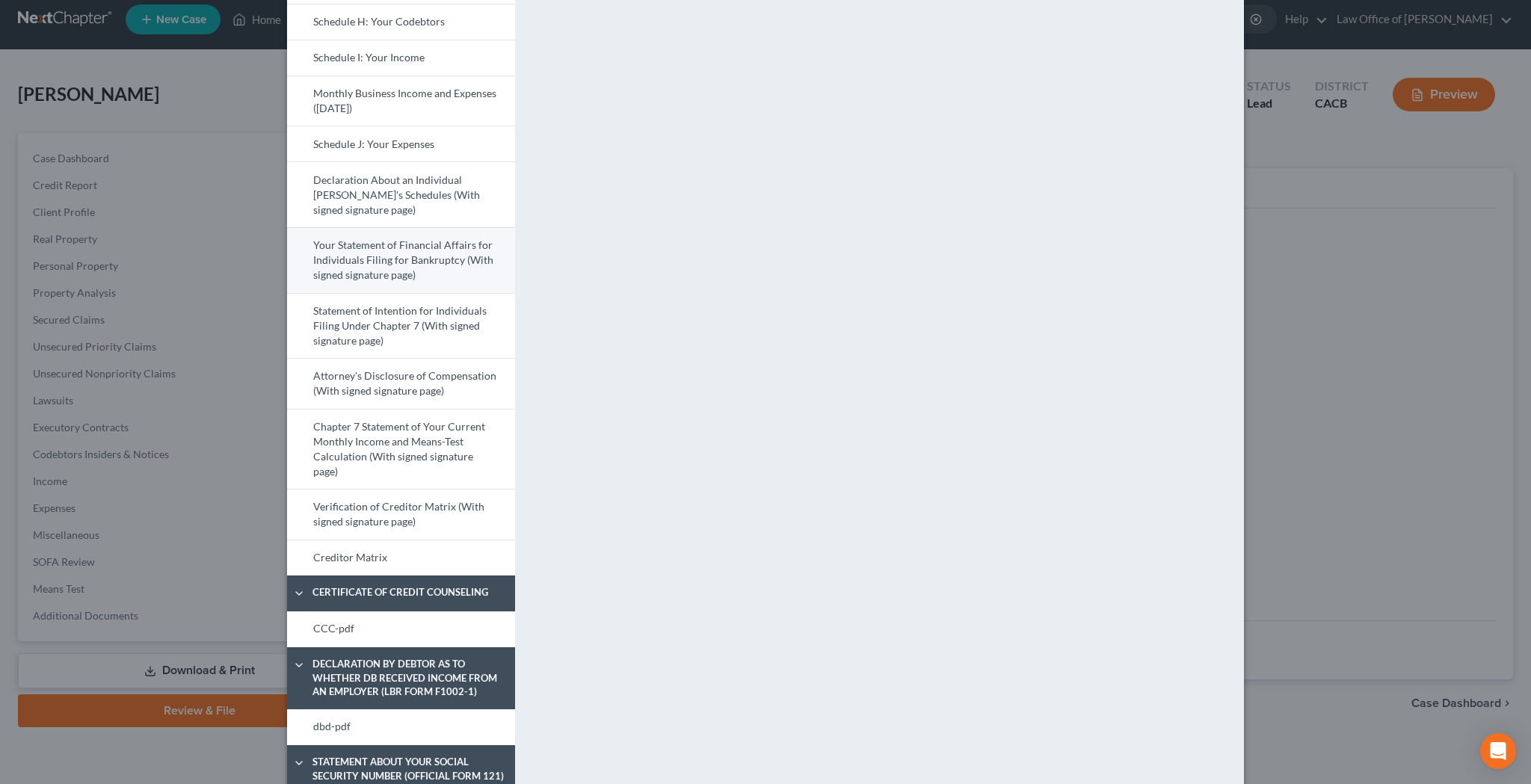
click at [388, 263] on link "Your Statement of Financial Affairs for Individuals Filing for Bankruptcy (With…" at bounding box center [401, 260] width 228 height 66
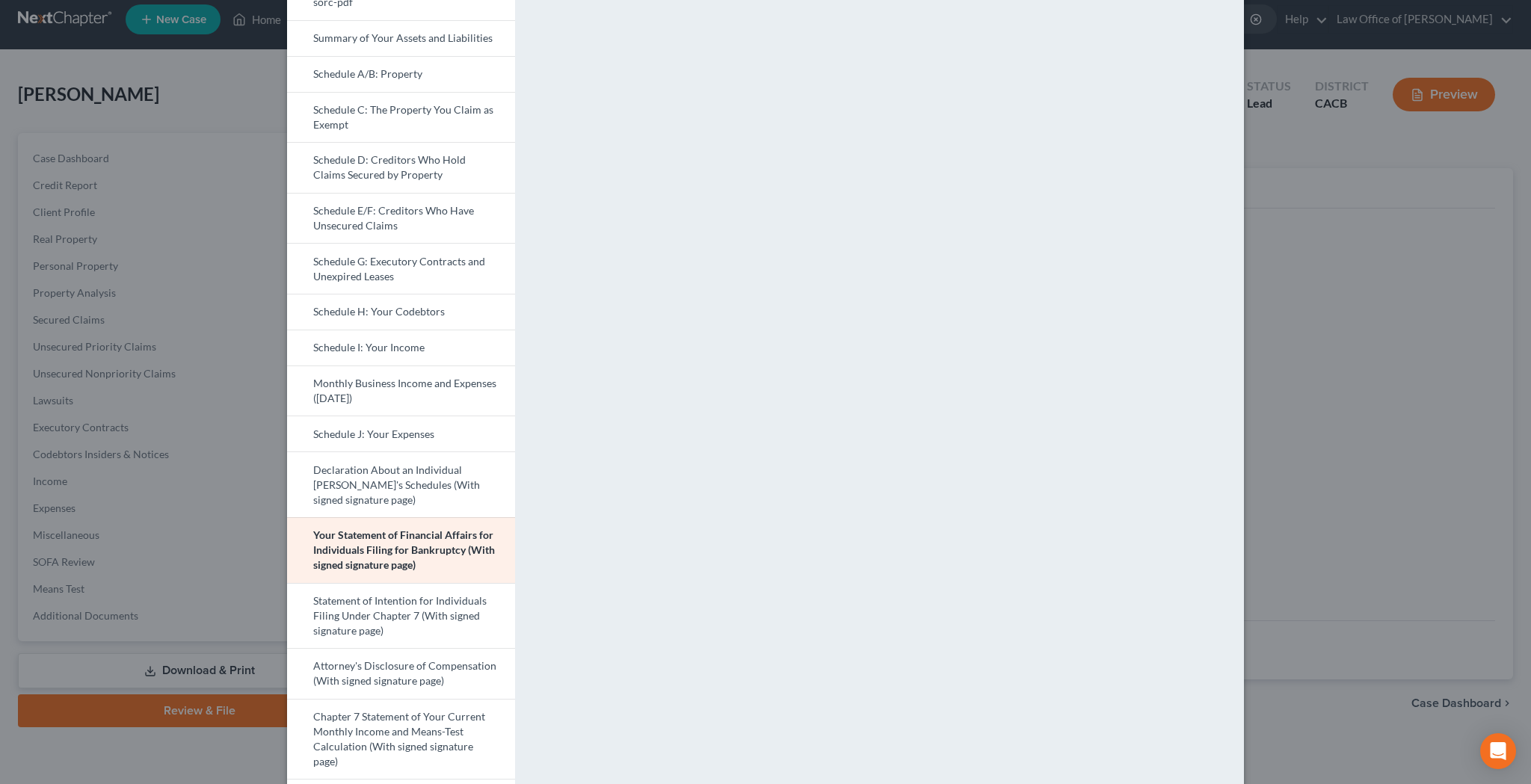
scroll to position [212, 0]
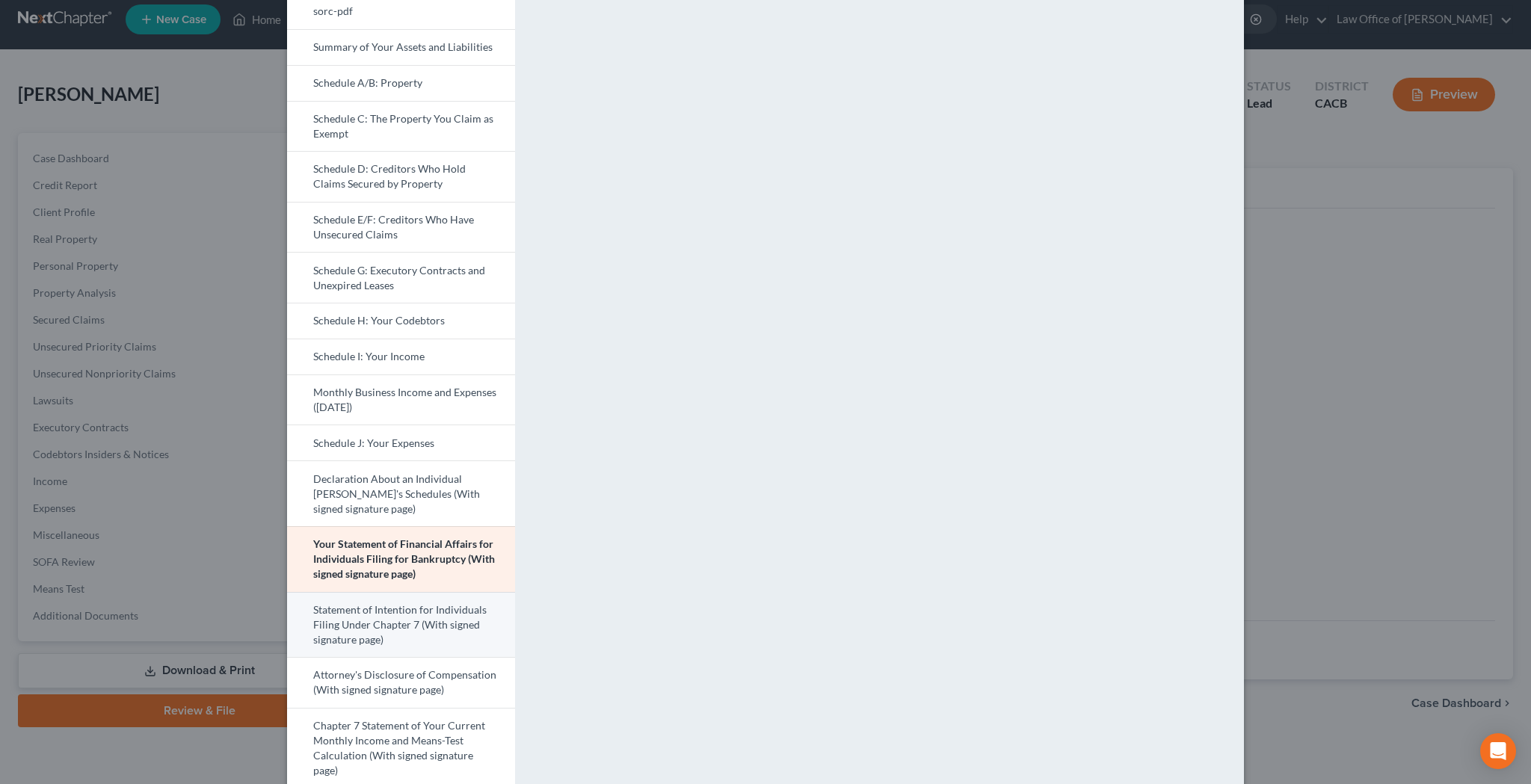
click at [433, 614] on link "Statement of Intention for Individuals Filing Under Chapter 7 (With signed sign…" at bounding box center [401, 625] width 228 height 66
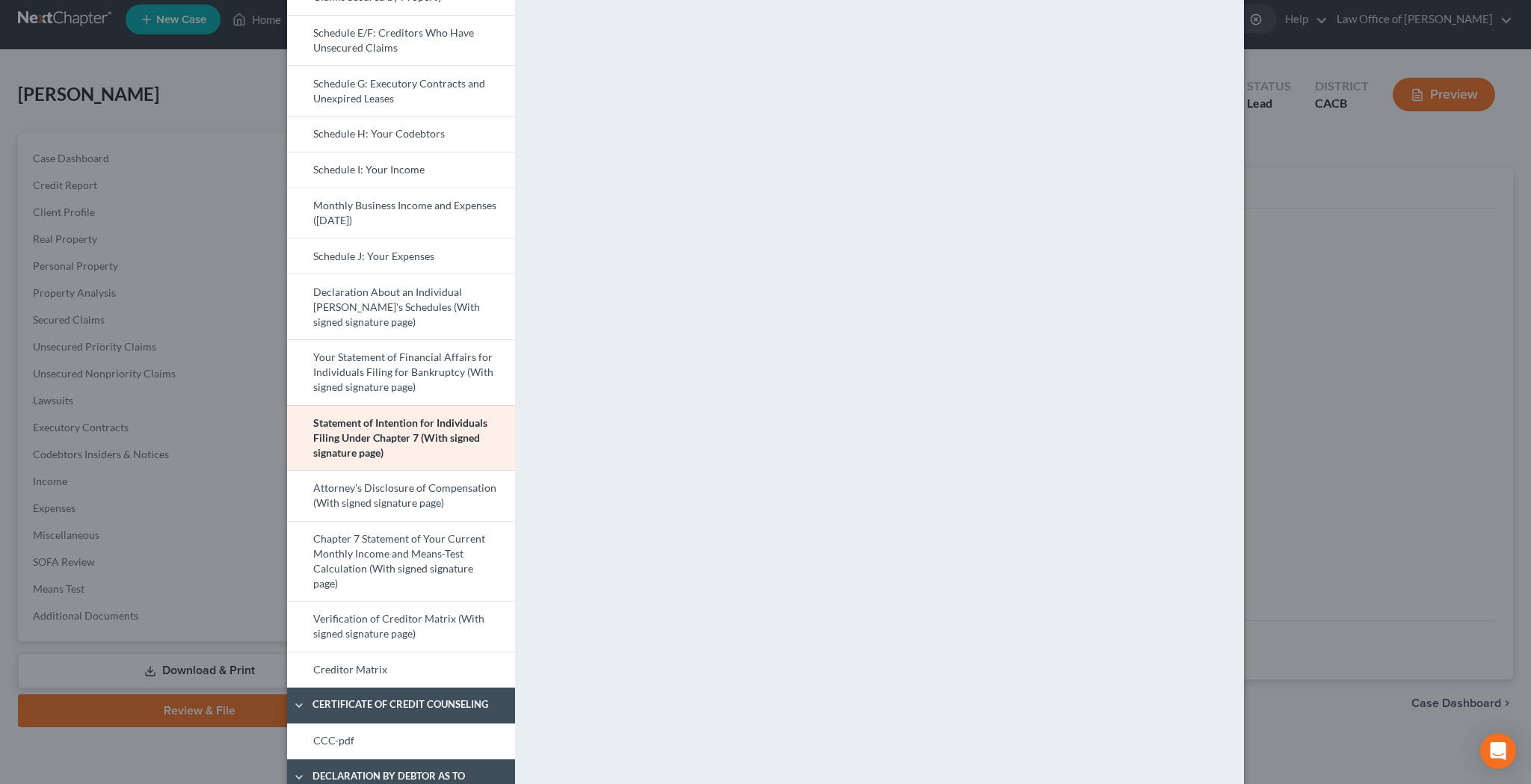
scroll to position [449, 0]
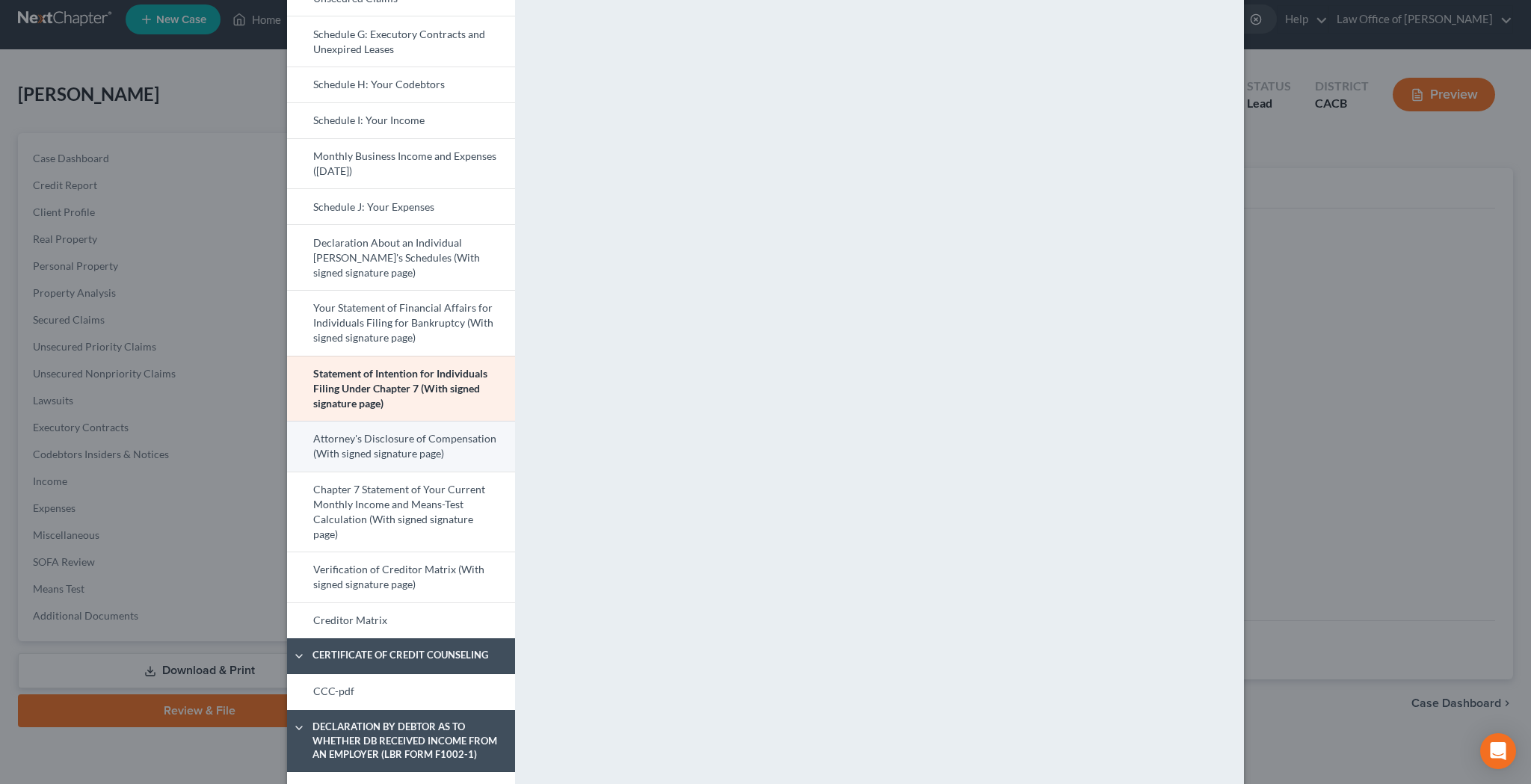
click at [471, 446] on link "Attorney's Disclosure of Compensation (With signed signature page)" at bounding box center [401, 446] width 228 height 51
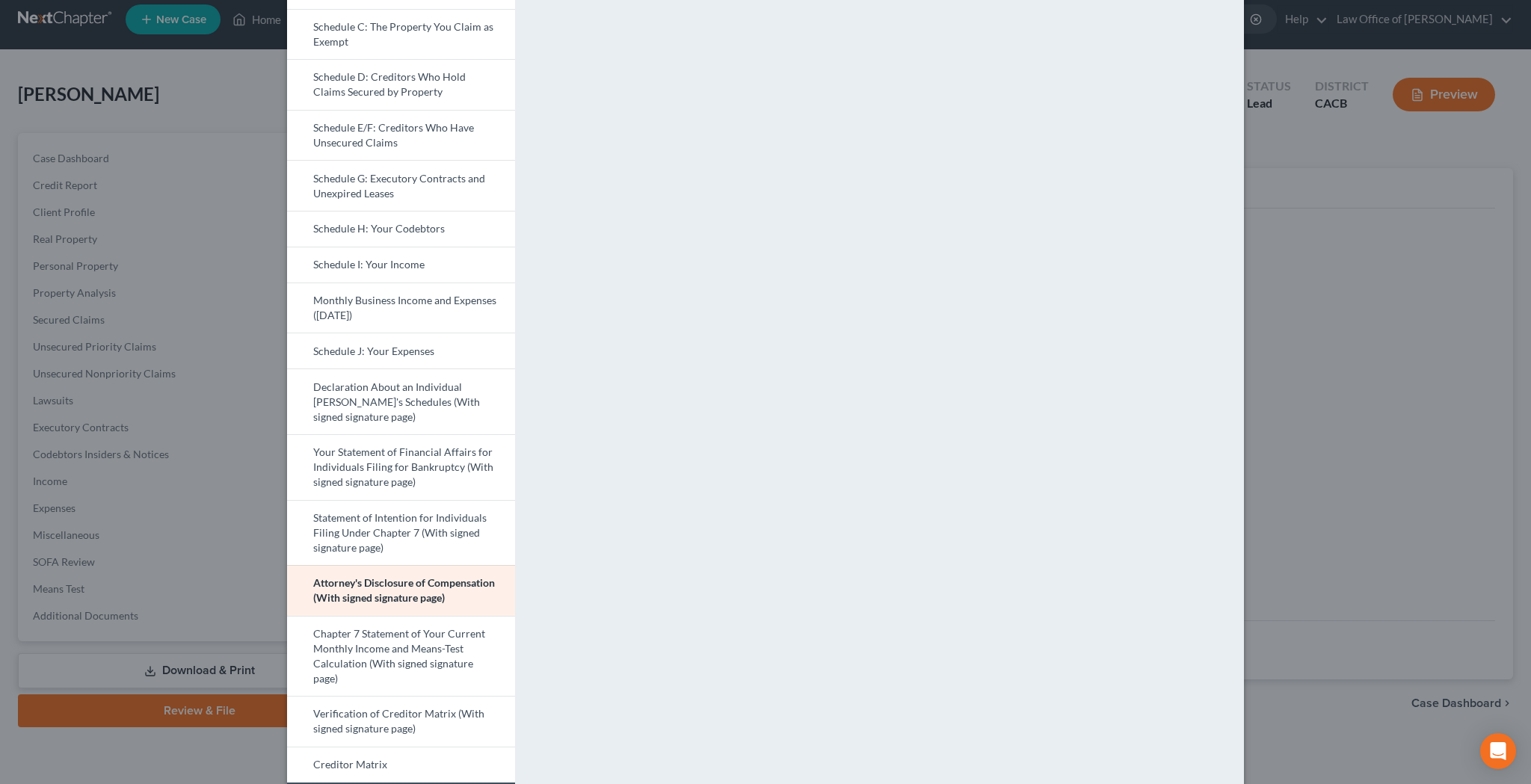
scroll to position [306, 0]
click at [463, 641] on link "Chapter 7 Statement of Your Current Monthly Income and Means-Test Calculation (…" at bounding box center [401, 654] width 228 height 81
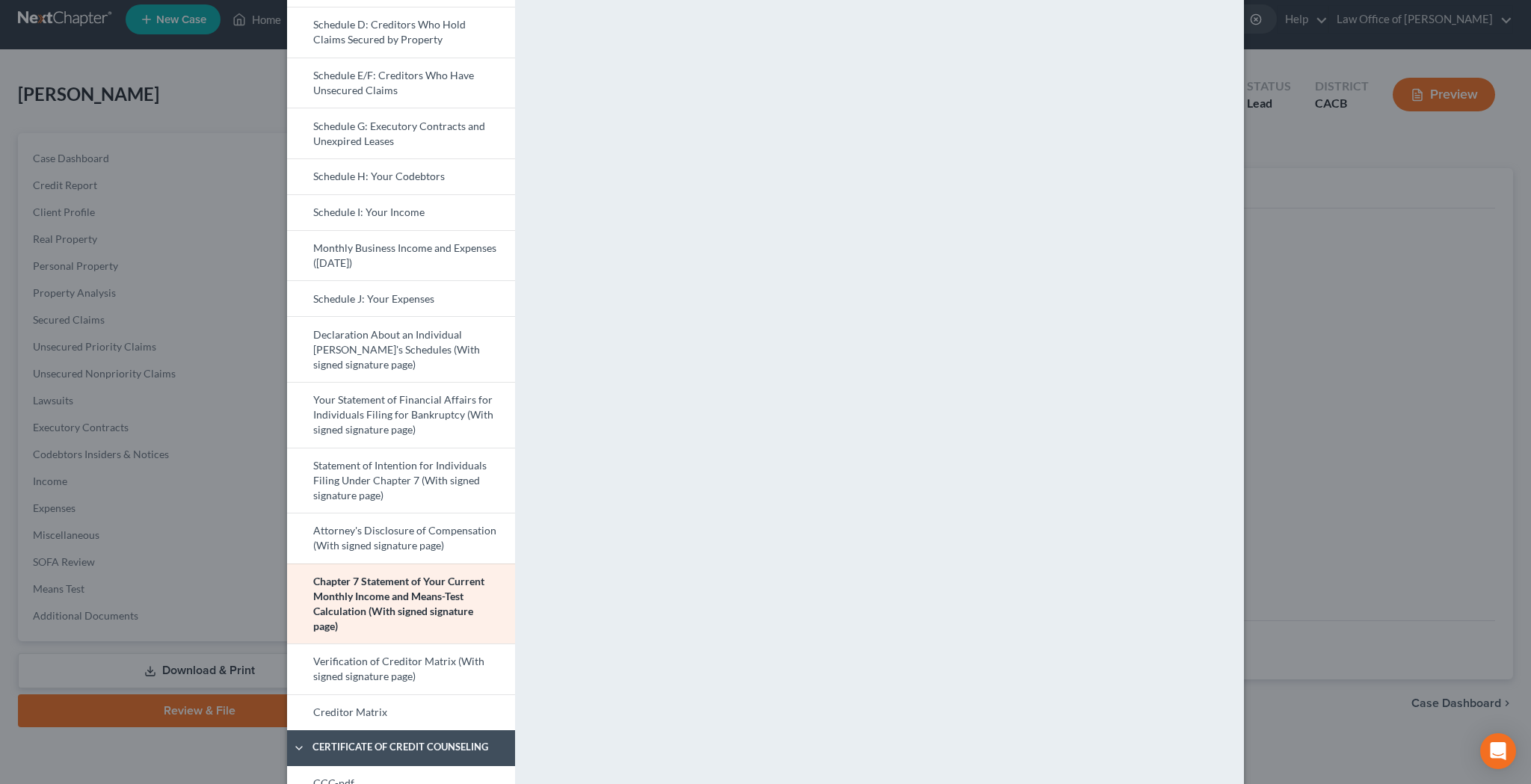
scroll to position [358, 0]
click at [440, 678] on link "Verification of Creditor Matrix (With signed signature page)" at bounding box center [401, 667] width 228 height 51
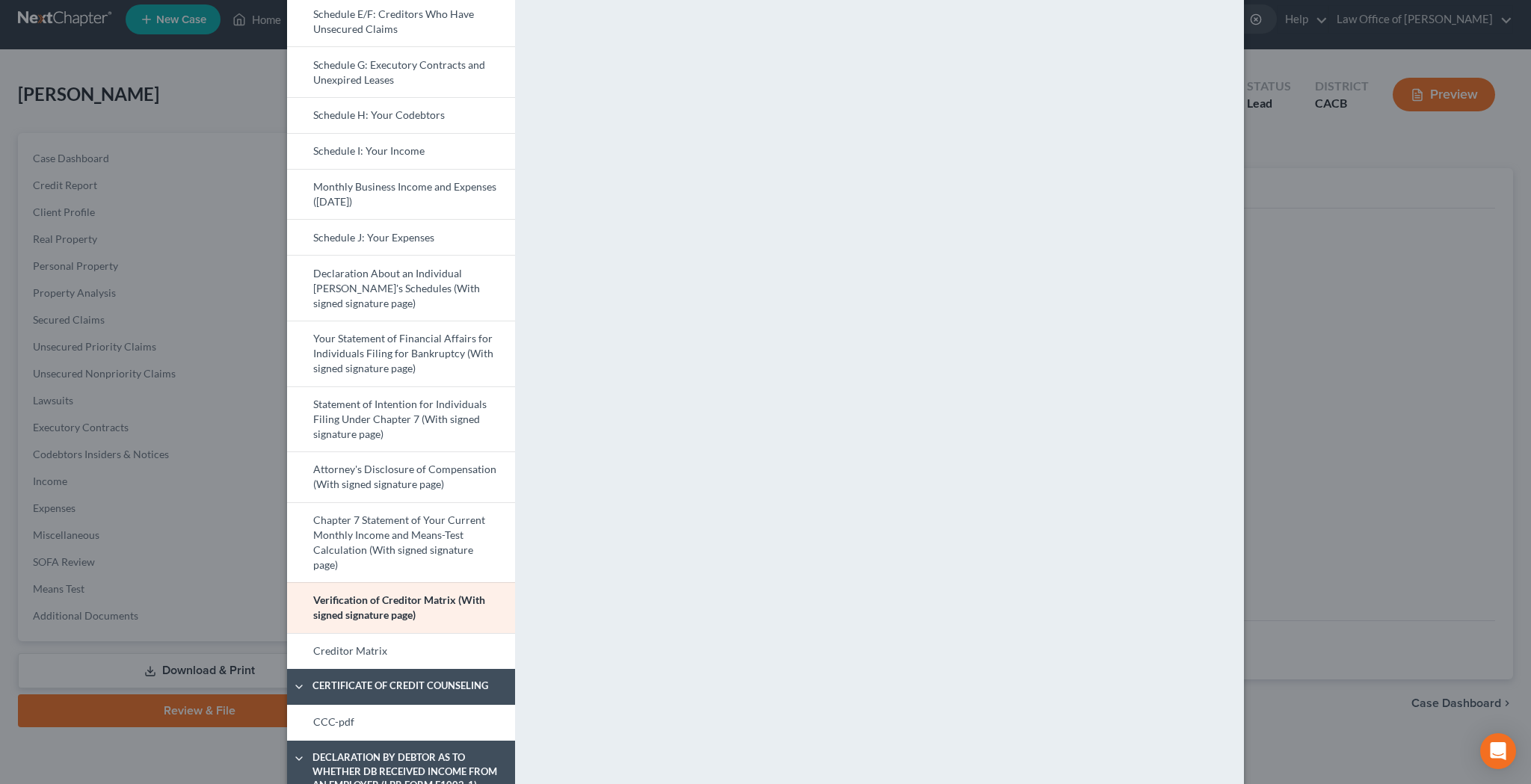
scroll to position [432, 0]
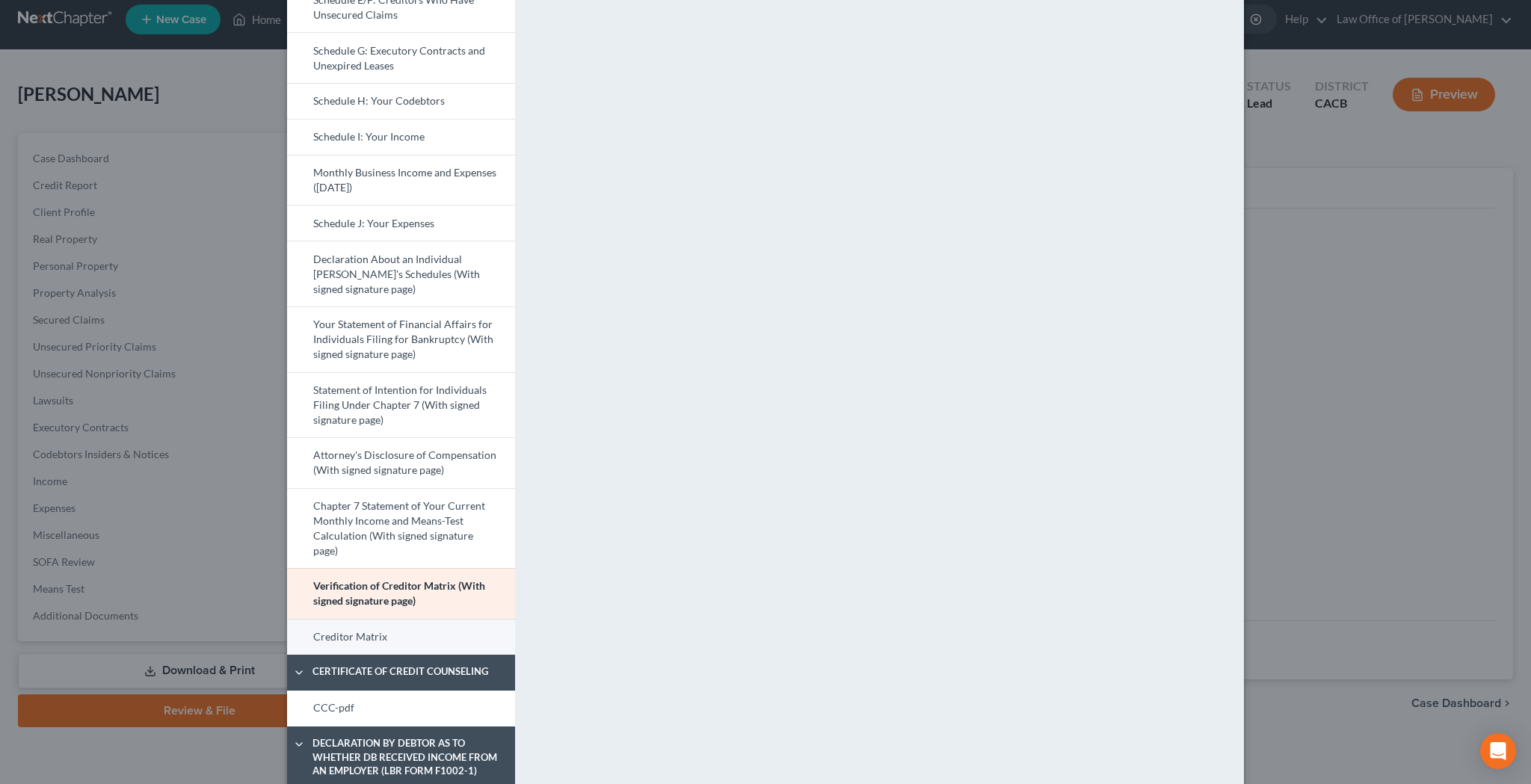
click at [456, 628] on link "Creditor Matrix" at bounding box center [401, 637] width 228 height 36
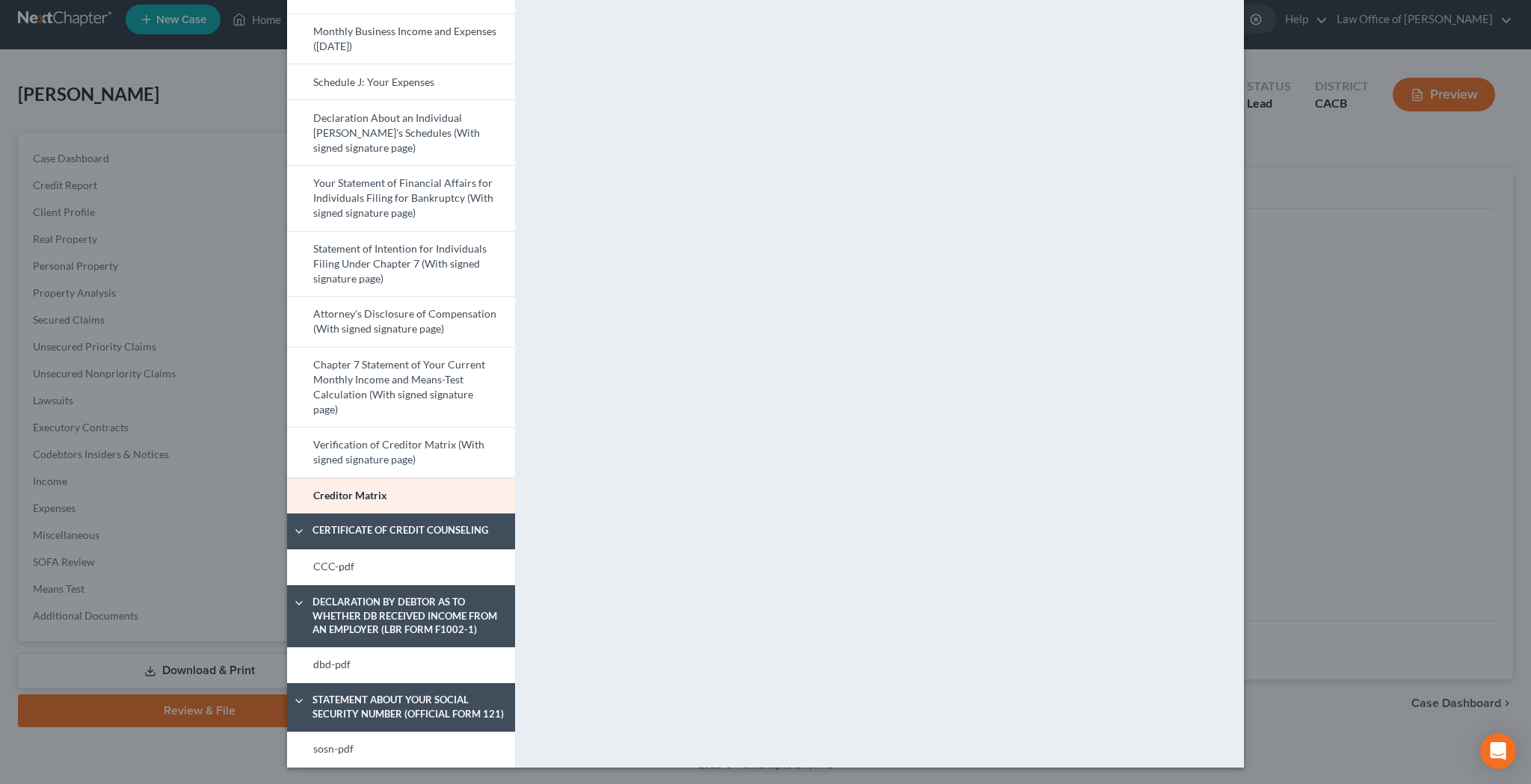
scroll to position [572, 0]
click at [466, 566] on link "CCC-pdf" at bounding box center [401, 568] width 228 height 36
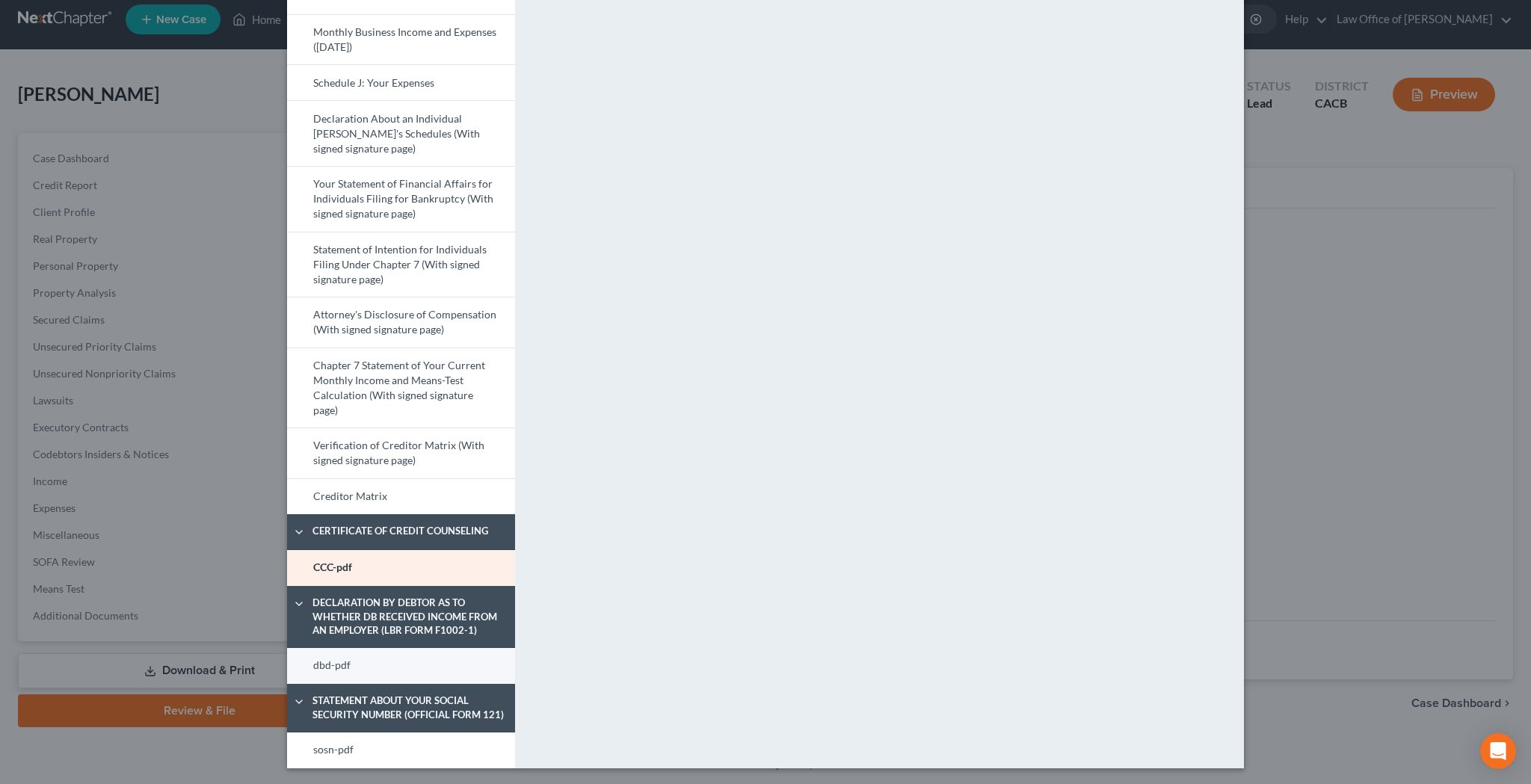
click at [426, 660] on link "dbd-pdf" at bounding box center [401, 666] width 228 height 36
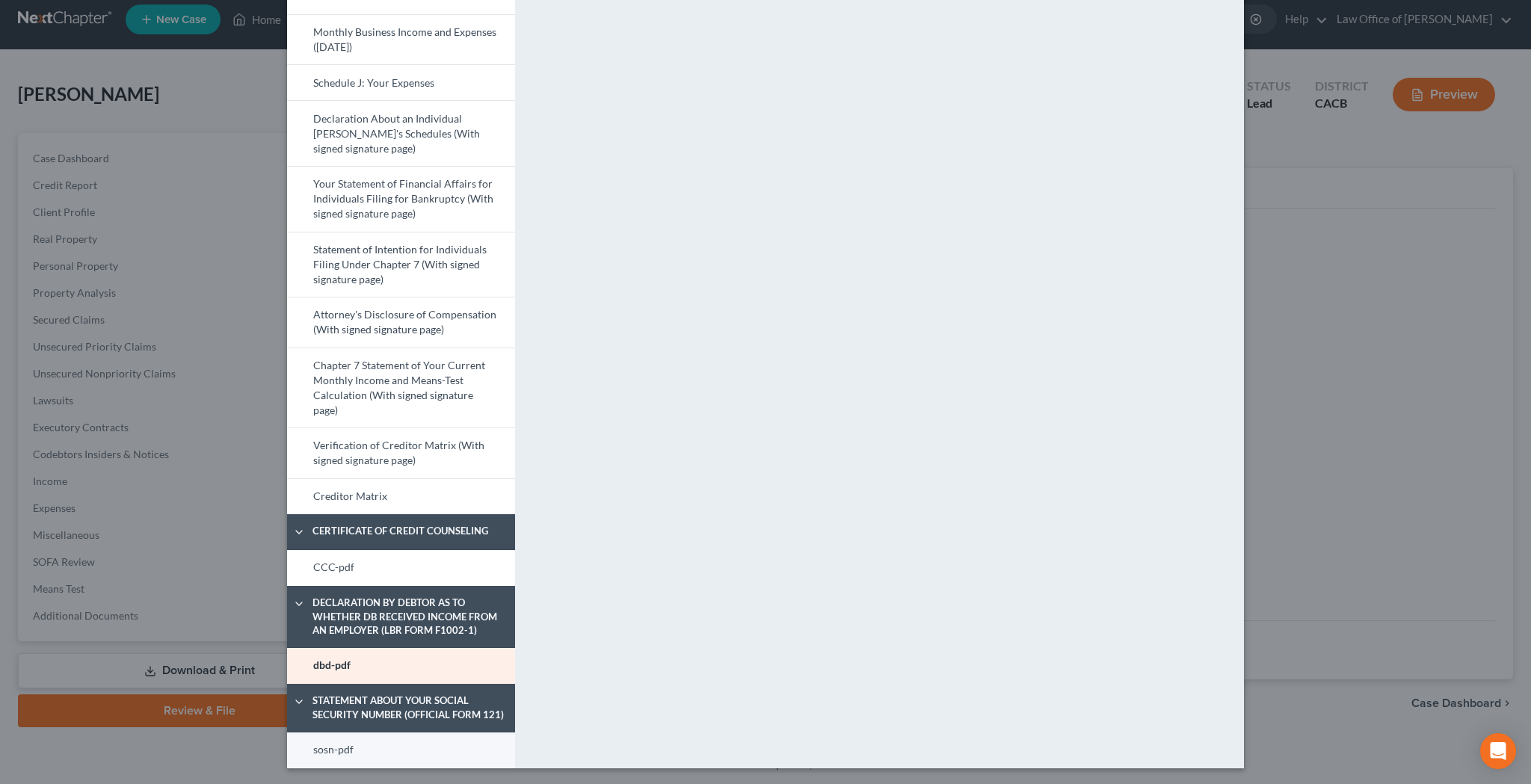
click at [463, 745] on link "sosn-pdf" at bounding box center [401, 751] width 228 height 36
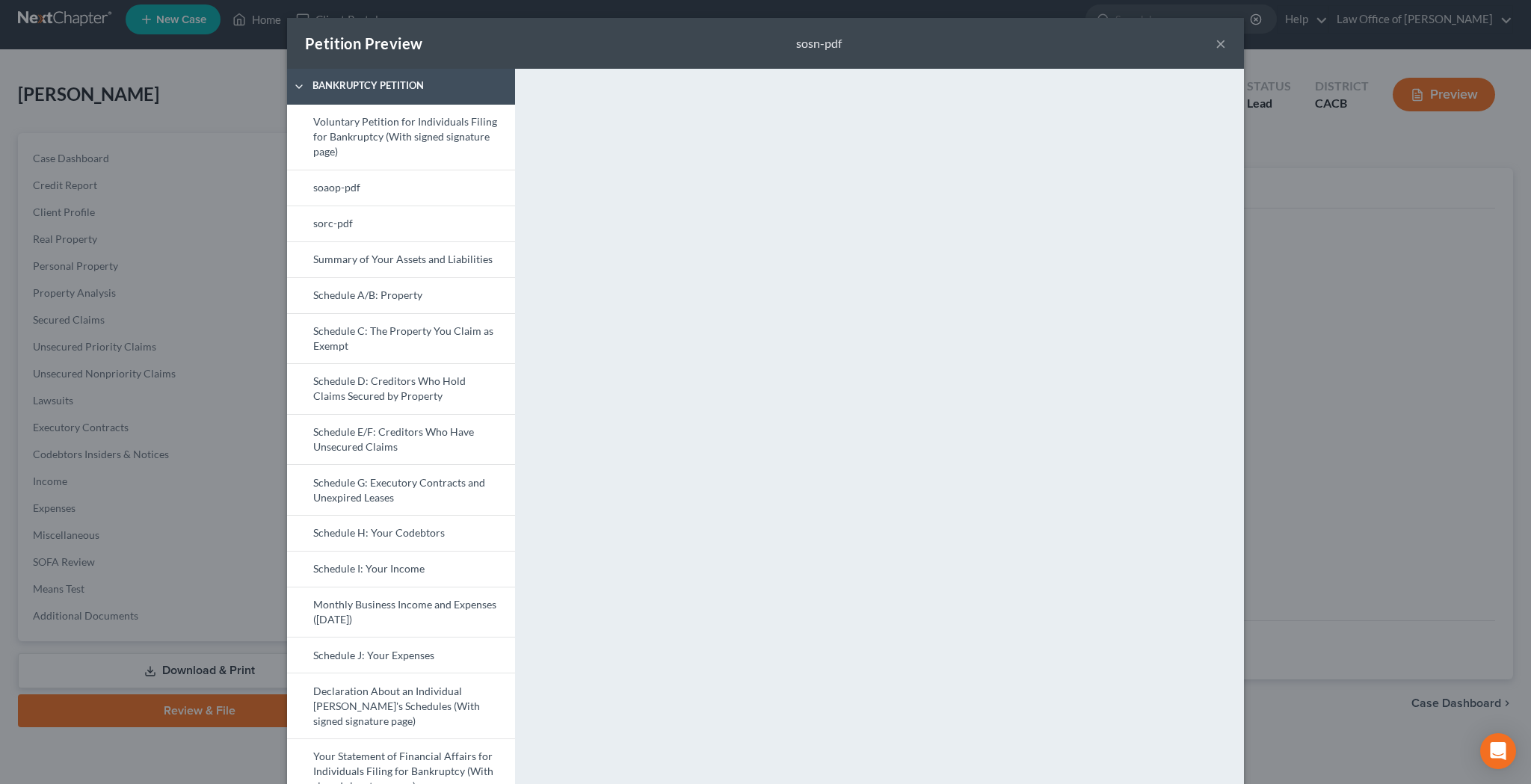
scroll to position [0, 0]
click at [1222, 46] on button "×" at bounding box center [1220, 43] width 10 height 18
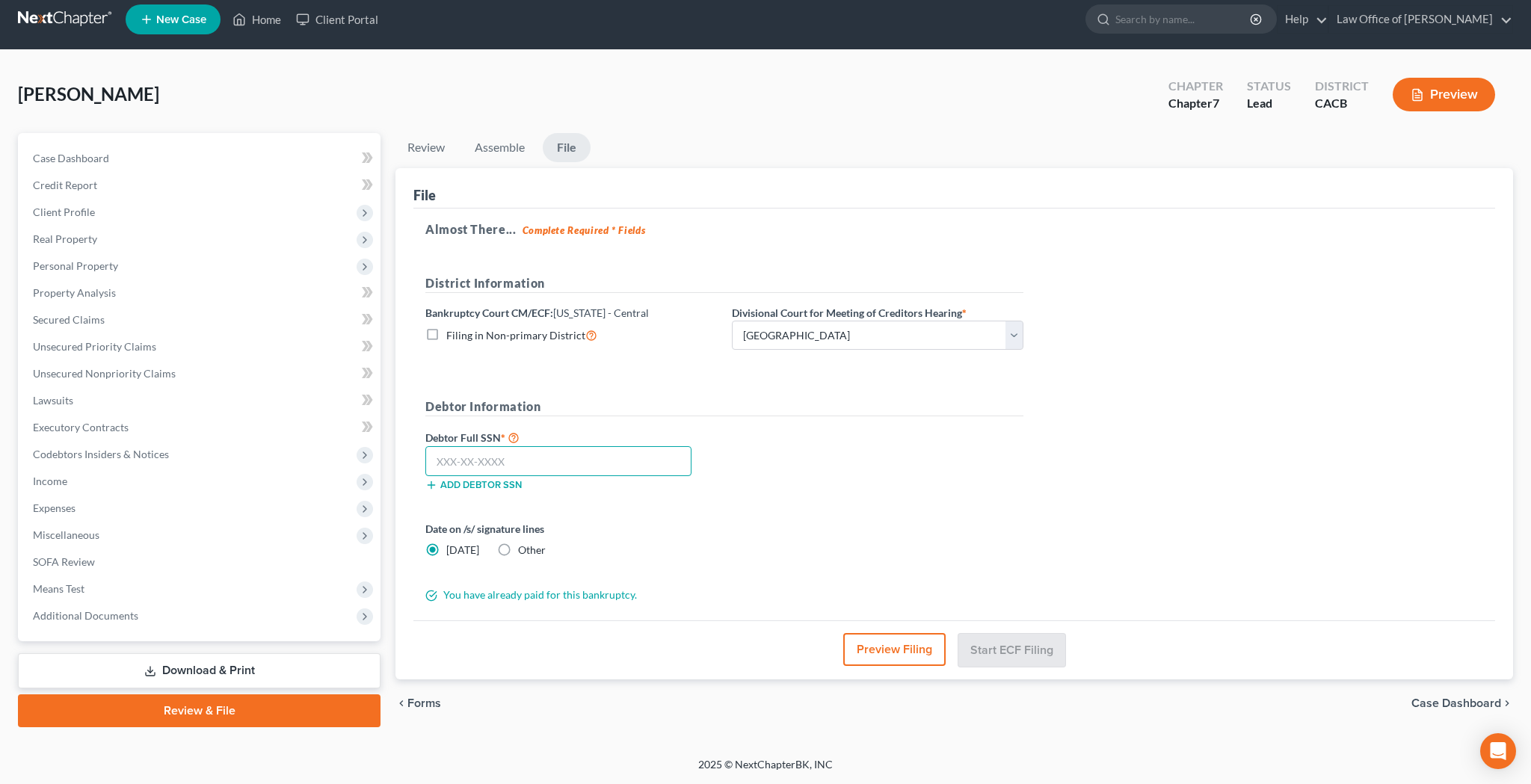
click at [591, 457] on input "text" at bounding box center [559, 461] width 266 height 30
type input "671-01-7908"
click at [1020, 654] on button "Start ECF Filing" at bounding box center [1011, 649] width 107 height 33
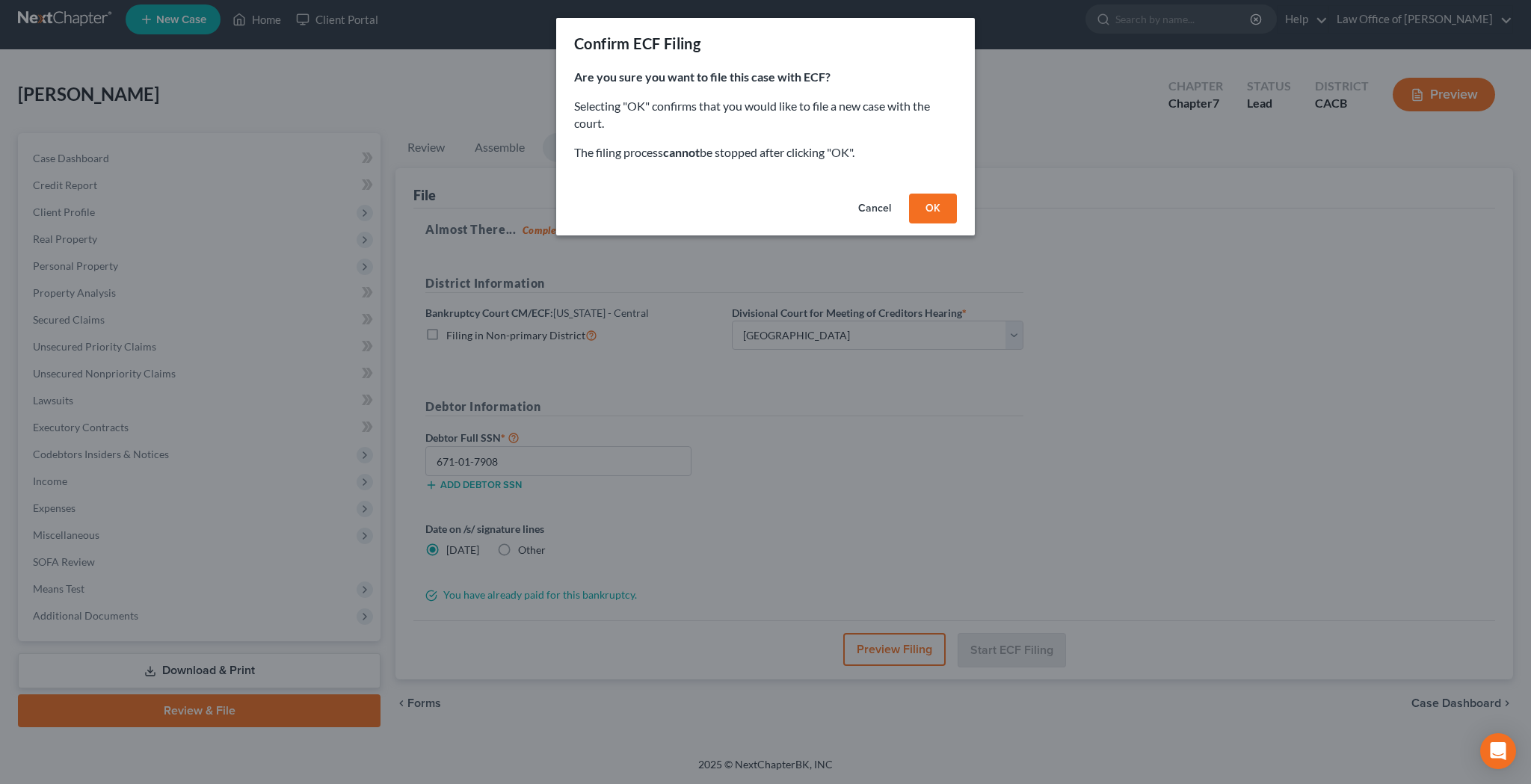
click at [927, 203] on button "OK" at bounding box center [932, 208] width 47 height 30
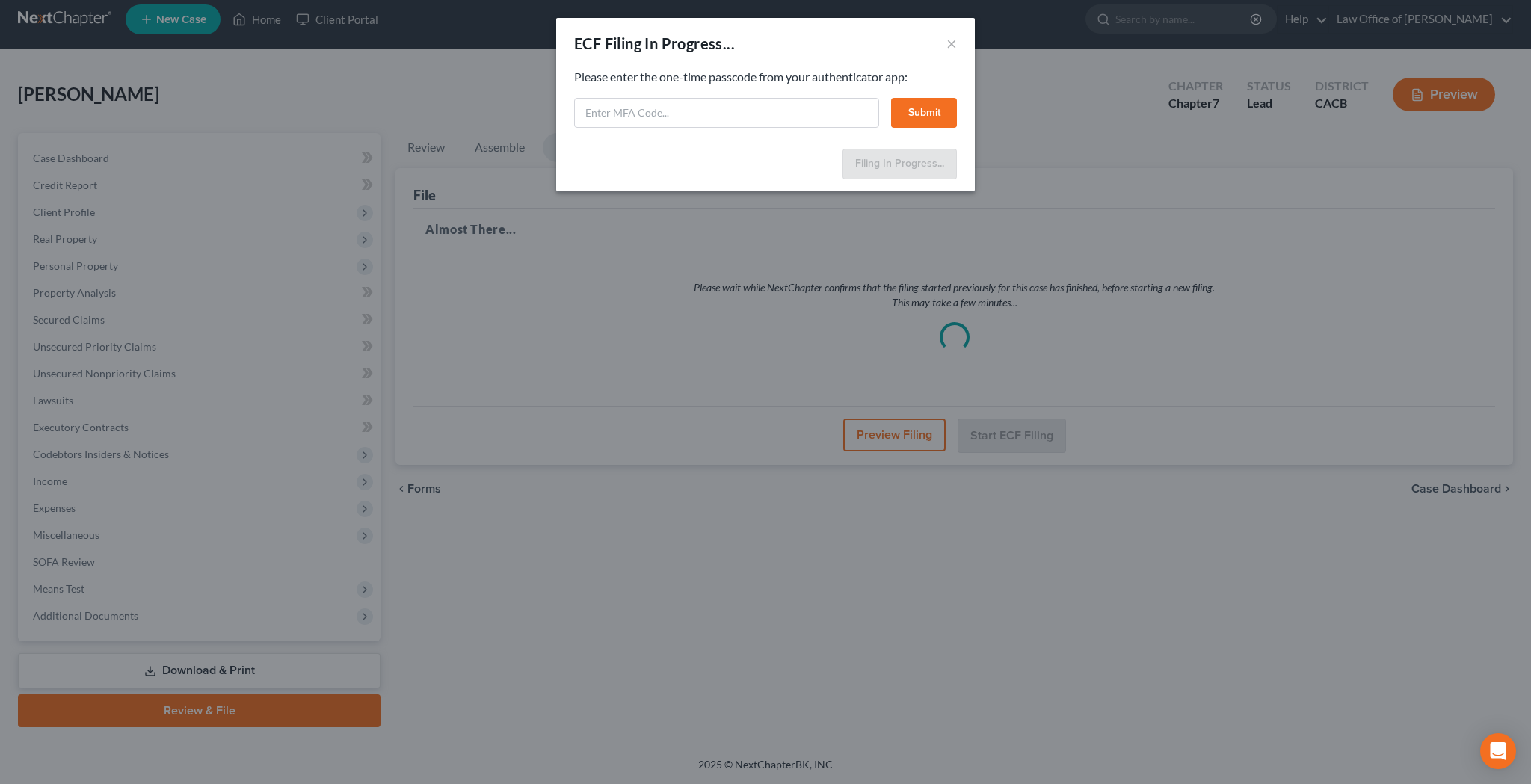
click at [733, 113] on input "text" at bounding box center [727, 113] width 305 height 30
paste input "310097"
type input "310097"
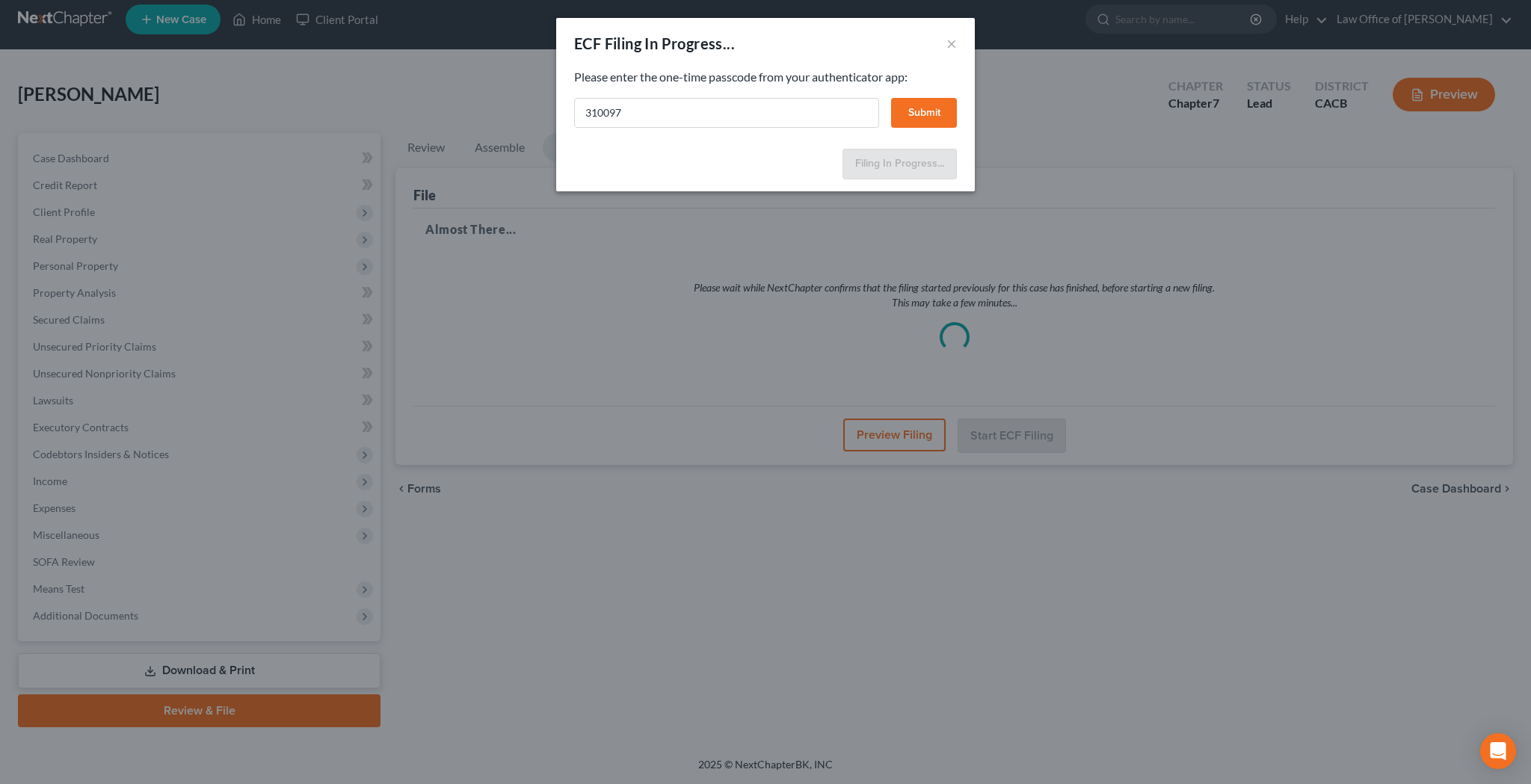
click at [944, 108] on button "Submit" at bounding box center [923, 113] width 66 height 30
